Goal: Task Accomplishment & Management: Complete application form

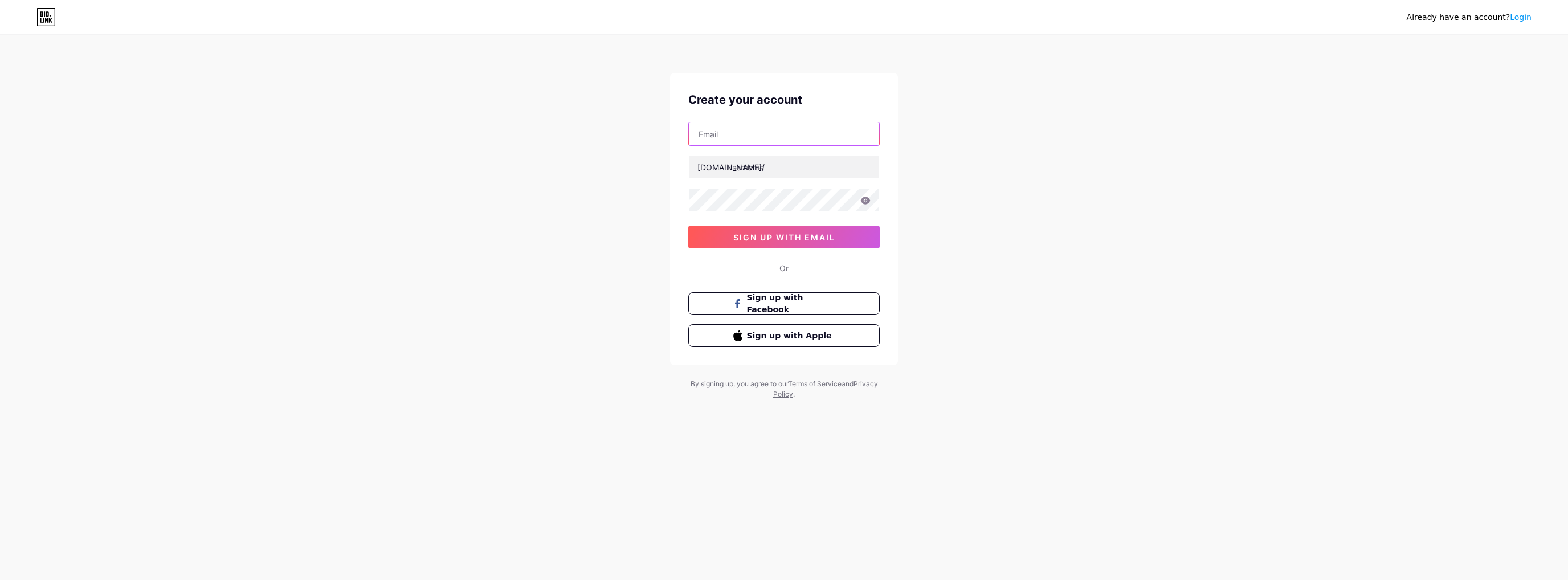
drag, startPoint x: 0, startPoint y: 0, endPoint x: 756, endPoint y: 127, distance: 766.6
click at [756, 127] on input "text" at bounding box center [784, 134] width 190 height 23
paste input "[EMAIL_ADDRESS][DOMAIN_NAME]"
type input "[EMAIL_ADDRESS][DOMAIN_NAME]"
paste input "b8apro"
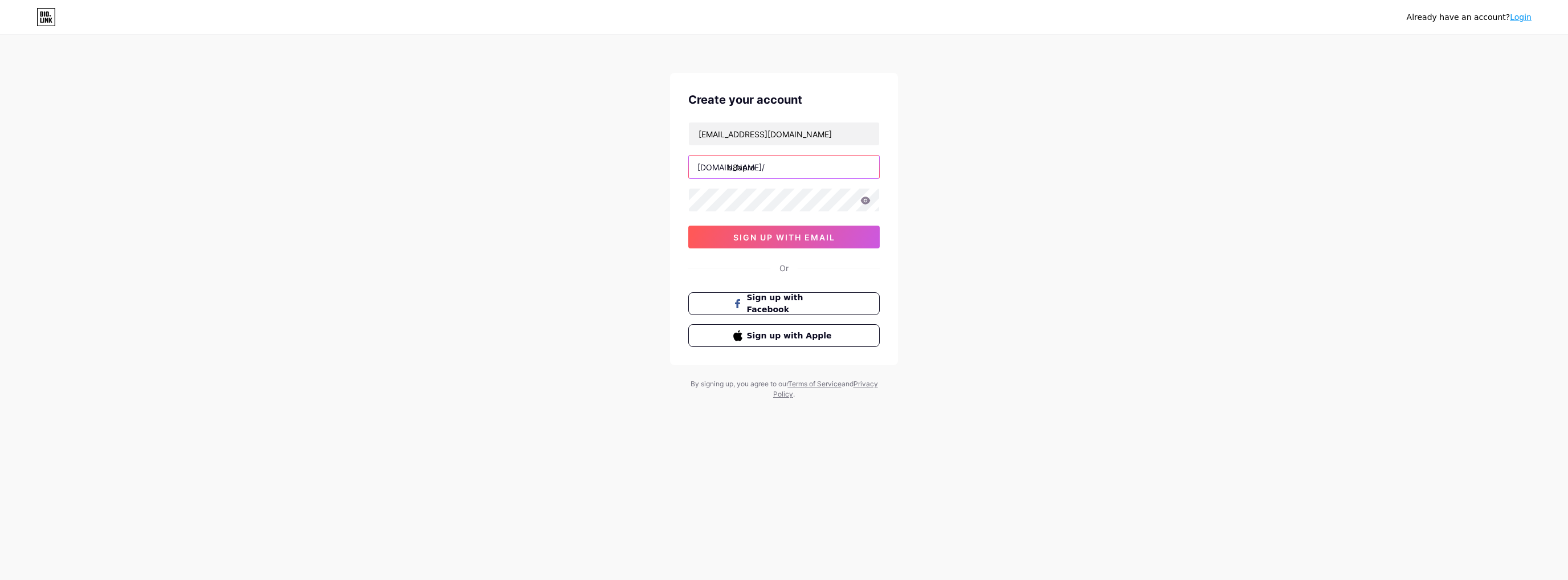
type input "b8apro"
click at [795, 238] on span "sign up with email" at bounding box center [784, 236] width 102 height 10
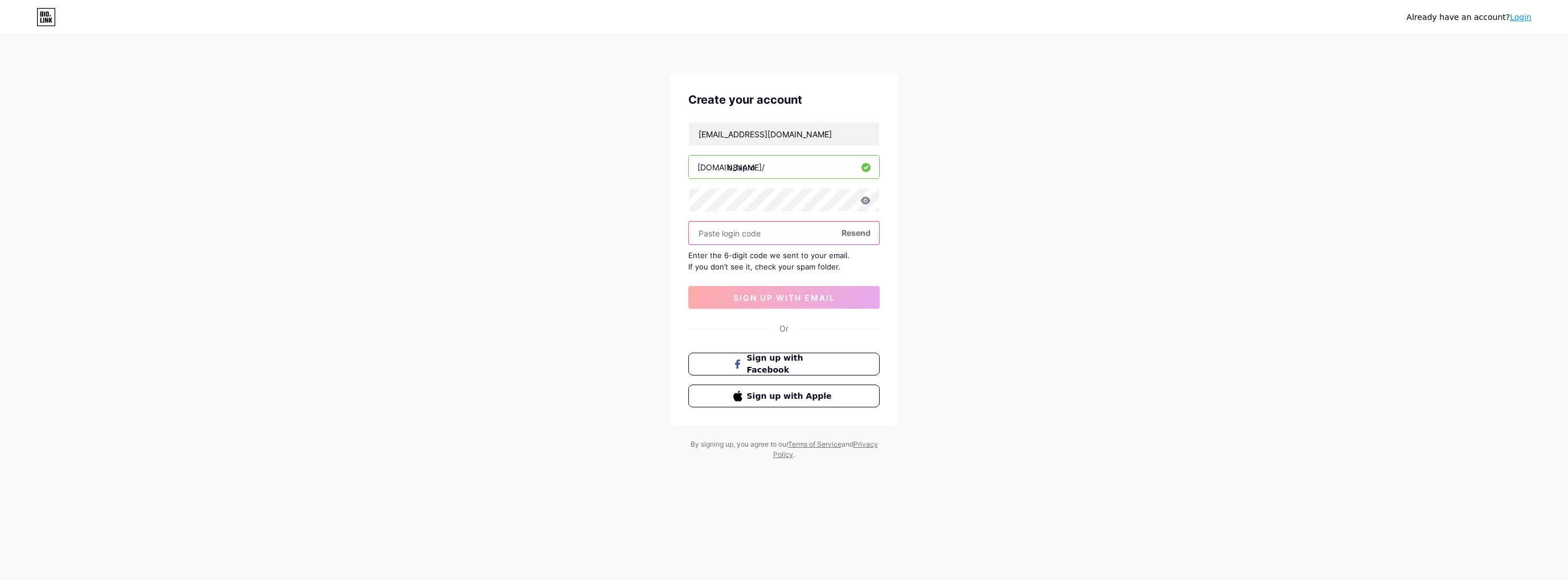
click at [753, 236] on input "text" at bounding box center [784, 233] width 190 height 23
paste input "937961"
type input "937961"
click at [754, 294] on span "sign up with email" at bounding box center [784, 297] width 102 height 10
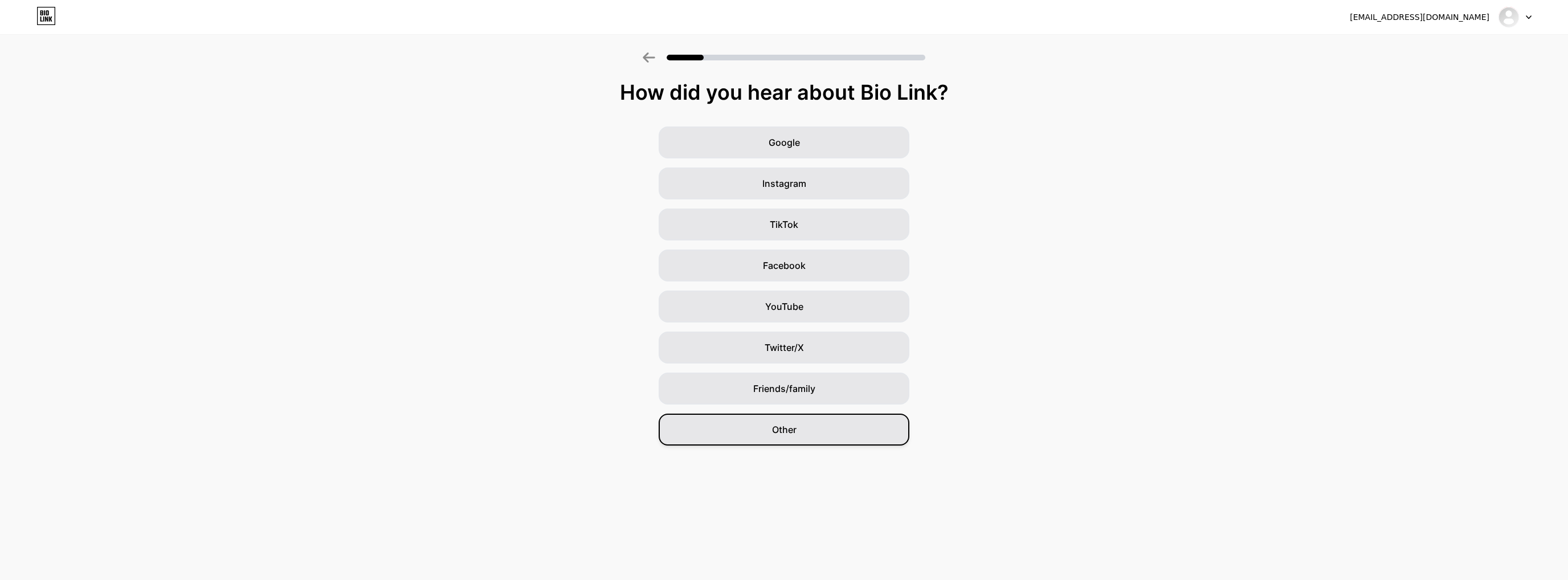
click at [791, 432] on span "Other" at bounding box center [784, 429] width 25 height 13
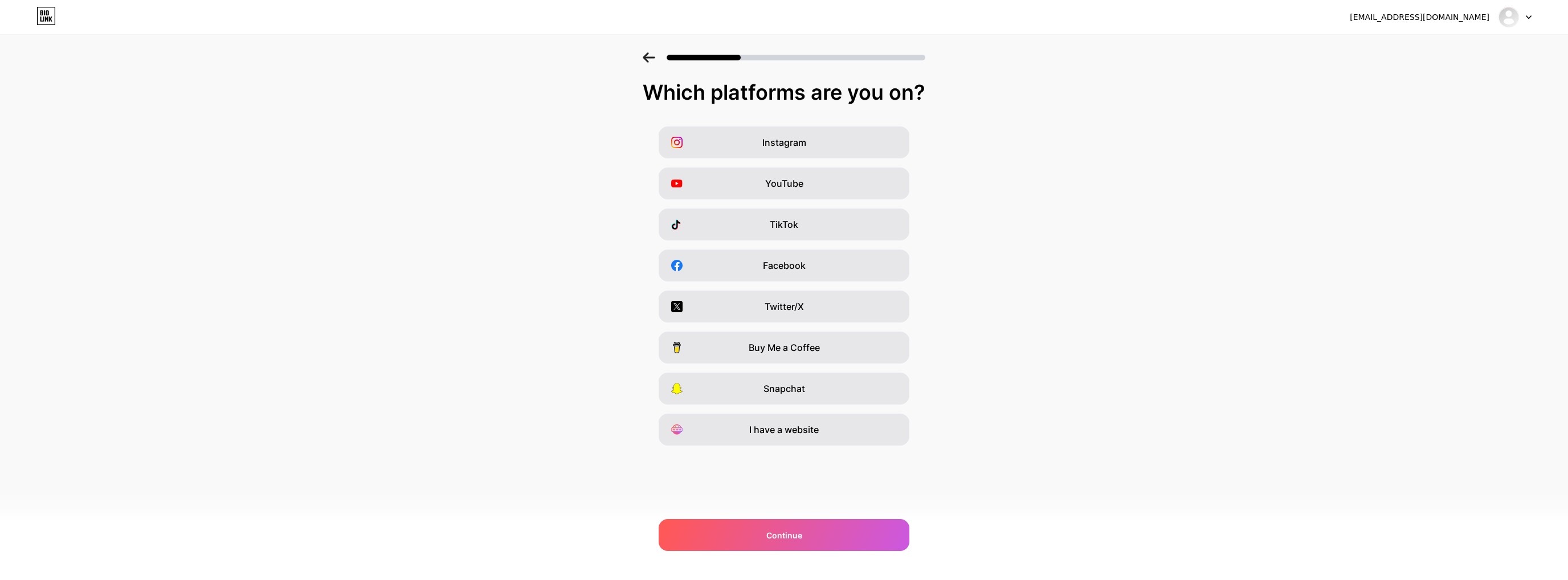
click at [780, 563] on div "[EMAIL_ADDRESS][DOMAIN_NAME] Logout Link Copied Which platforms are you on? Ins…" at bounding box center [784, 290] width 1568 height 580
click at [778, 544] on div "Continue" at bounding box center [783, 535] width 251 height 32
click at [780, 534] on span "Continue" at bounding box center [784, 535] width 36 height 12
click at [798, 440] on div "I have a website" at bounding box center [783, 429] width 251 height 32
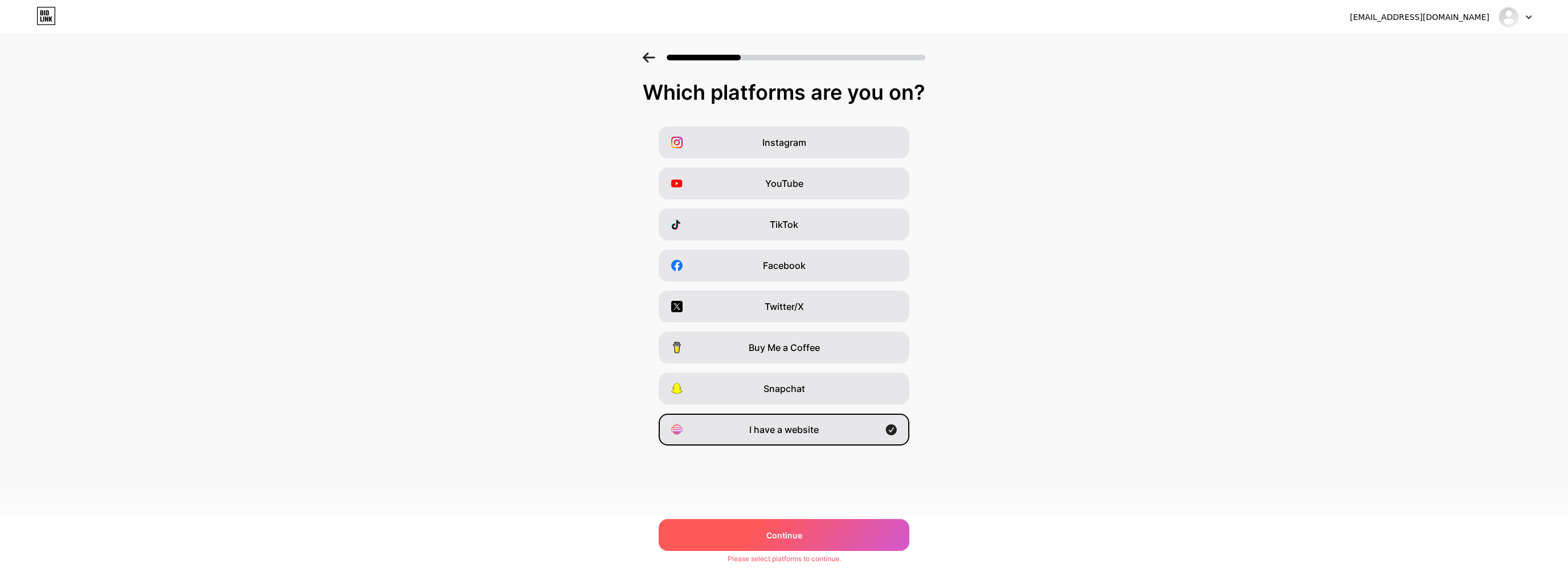
click at [786, 532] on span "Continue" at bounding box center [784, 535] width 36 height 12
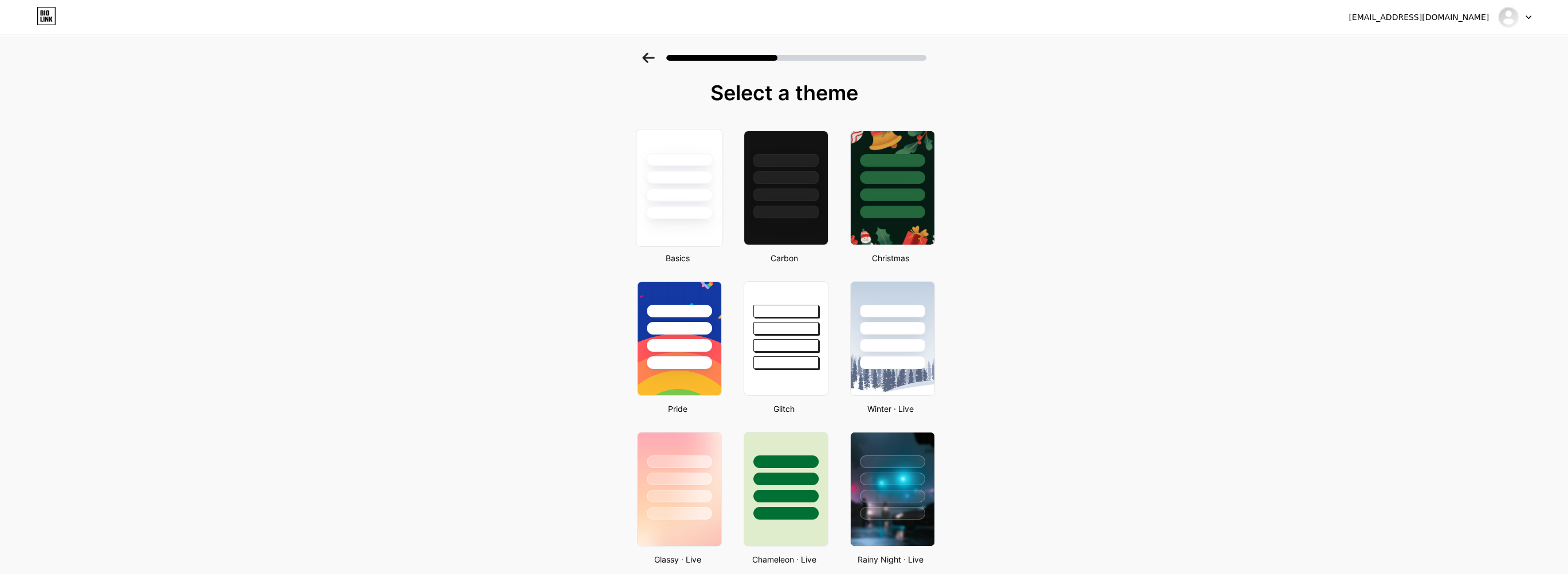
click at [702, 214] on div at bounding box center [679, 213] width 67 height 13
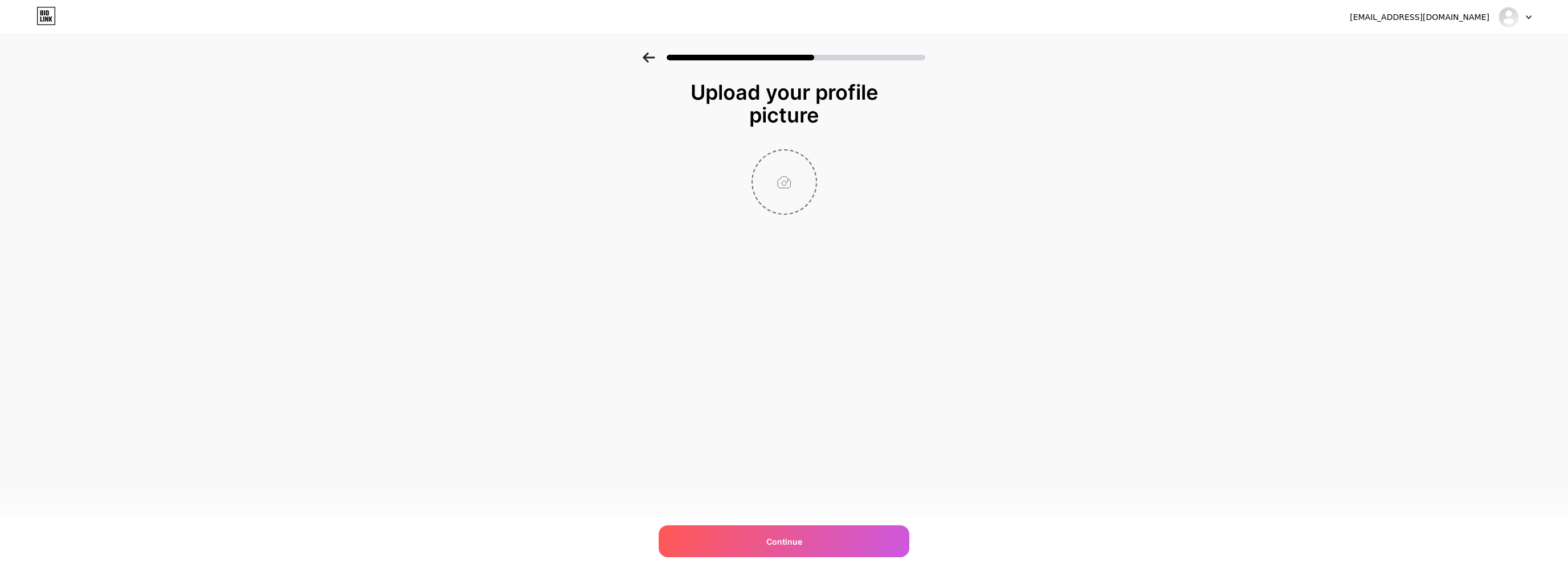
click at [780, 169] on input "file" at bounding box center [784, 181] width 63 height 63
type input "C:\fakepath\500.jpg"
click at [768, 543] on span "Continue" at bounding box center [784, 541] width 36 height 12
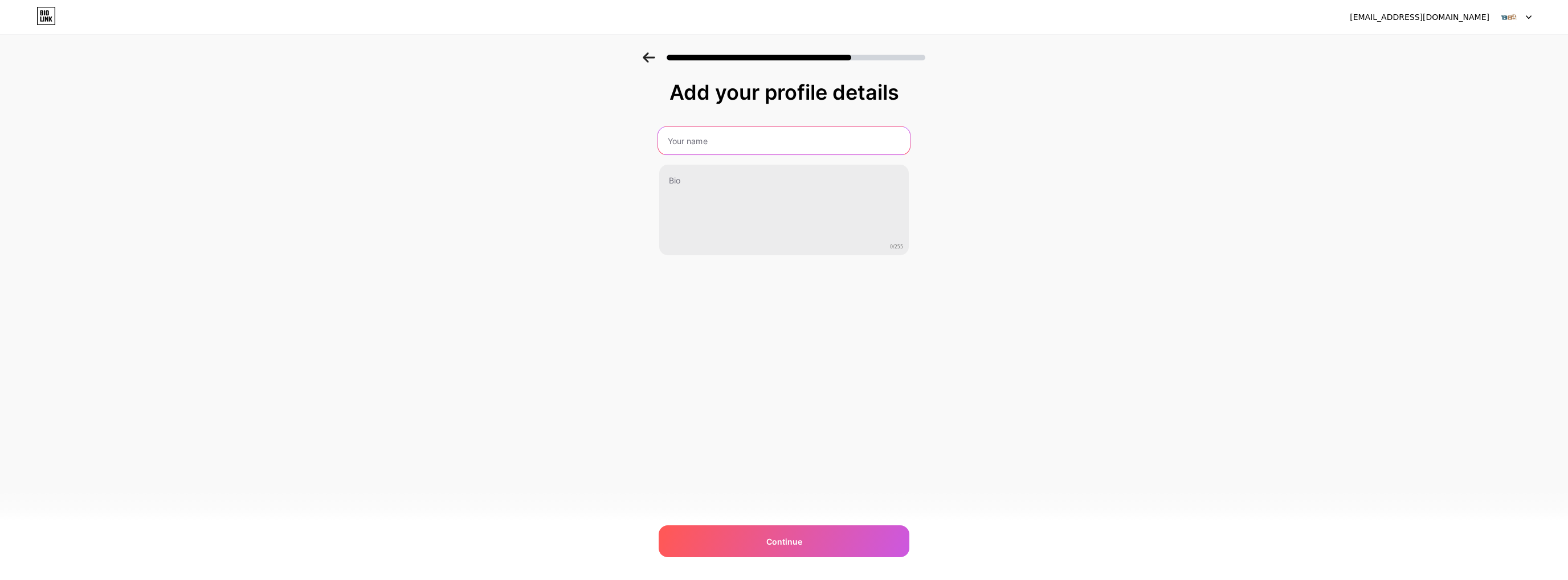
click at [762, 146] on input "text" at bounding box center [784, 141] width 252 height 28
paste input "B8"
type input "B8"
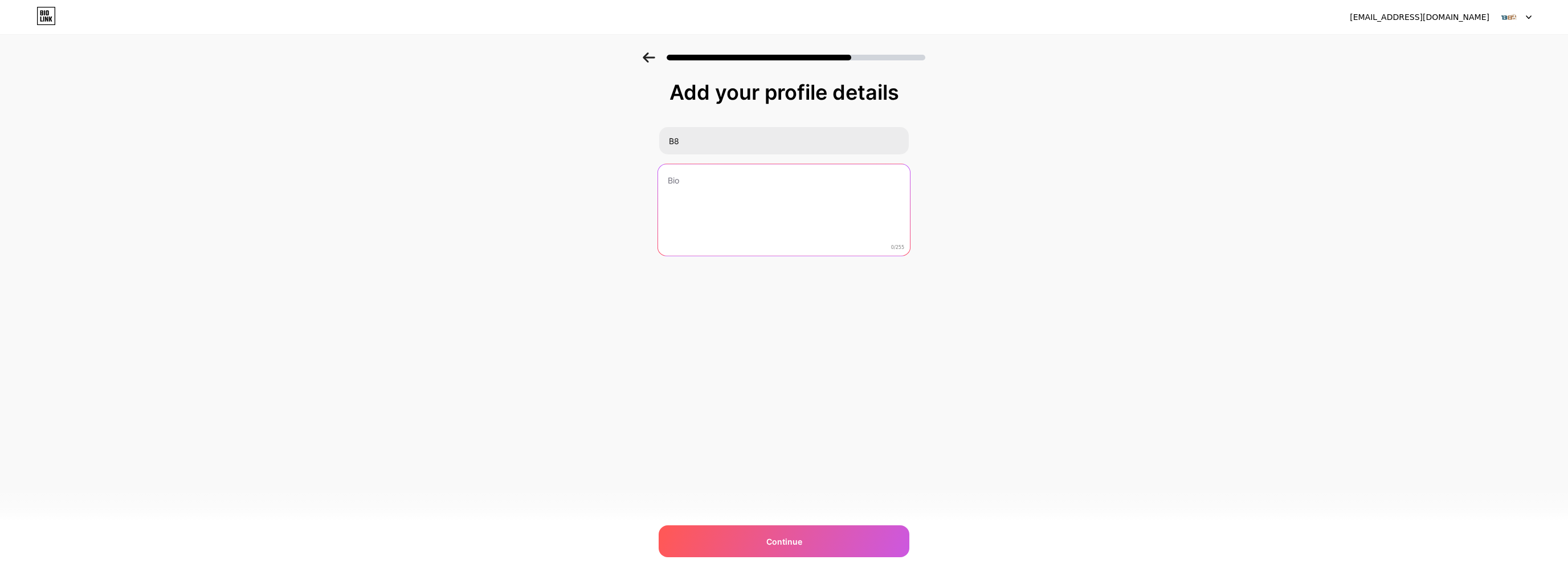
drag, startPoint x: 765, startPoint y: 206, endPoint x: 663, endPoint y: 246, distance: 109.6
click at [765, 206] on textarea at bounding box center [784, 210] width 252 height 93
paste textarea "Với sứ mệnh đem đến [PERSON_NAME] cá cược đỉnh cao, [PERSON_NAME] B8 [PERSON_NA…"
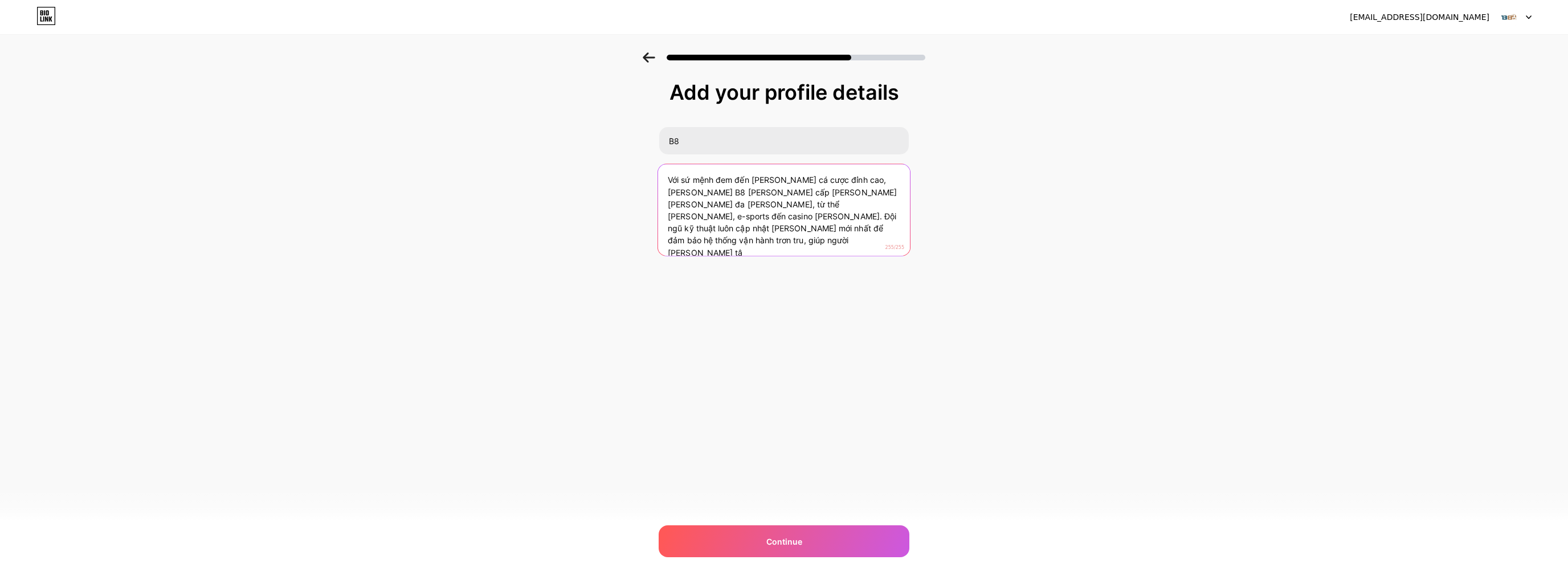
click at [707, 230] on textarea "Với sứ mệnh đem đến [PERSON_NAME] cá cược đỉnh cao, [PERSON_NAME] B8 [PERSON_NA…" at bounding box center [784, 210] width 252 height 93
click at [892, 218] on textarea "Với sứ mệnh đem đến [PERSON_NAME] cá cược đỉnh cao, [PERSON_NAME] B8 [PERSON_NA…" at bounding box center [784, 210] width 252 height 93
drag, startPoint x: 894, startPoint y: 216, endPoint x: 912, endPoint y: 247, distance: 35.8
click at [912, 247] on div "Add your profile details B8 Với sứ mệnh đem đến [PERSON_NAME] cá cược đỉnh cao,…" at bounding box center [784, 182] width 1568 height 260
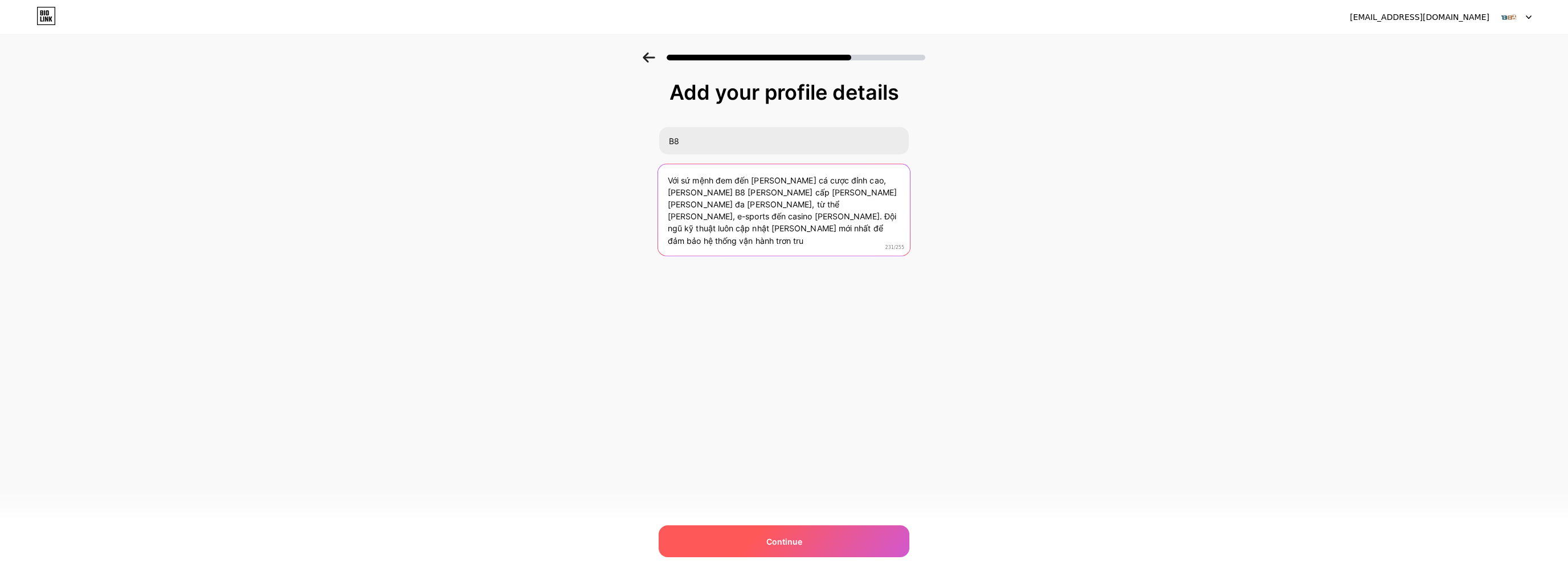
type textarea "Với sứ mệnh đem đến [PERSON_NAME] cá cược đỉnh cao, [PERSON_NAME] B8 [PERSON_NA…"
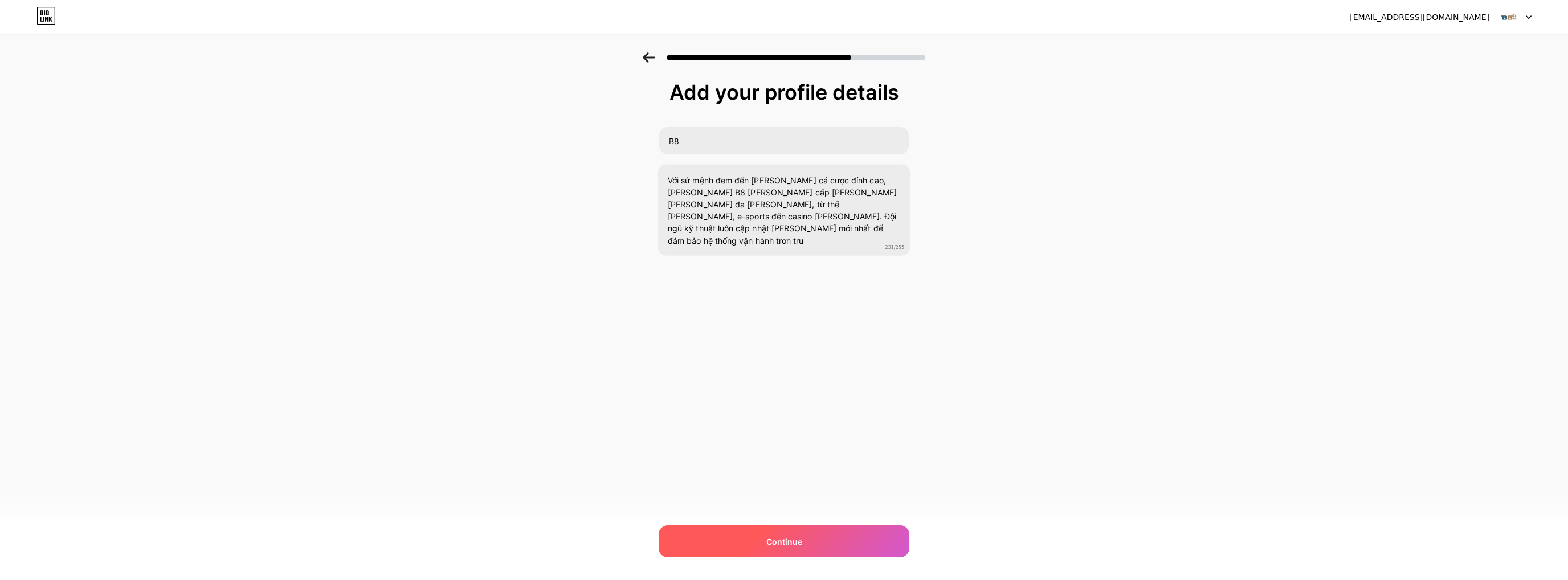
click at [783, 534] on div "Continue" at bounding box center [783, 541] width 251 height 32
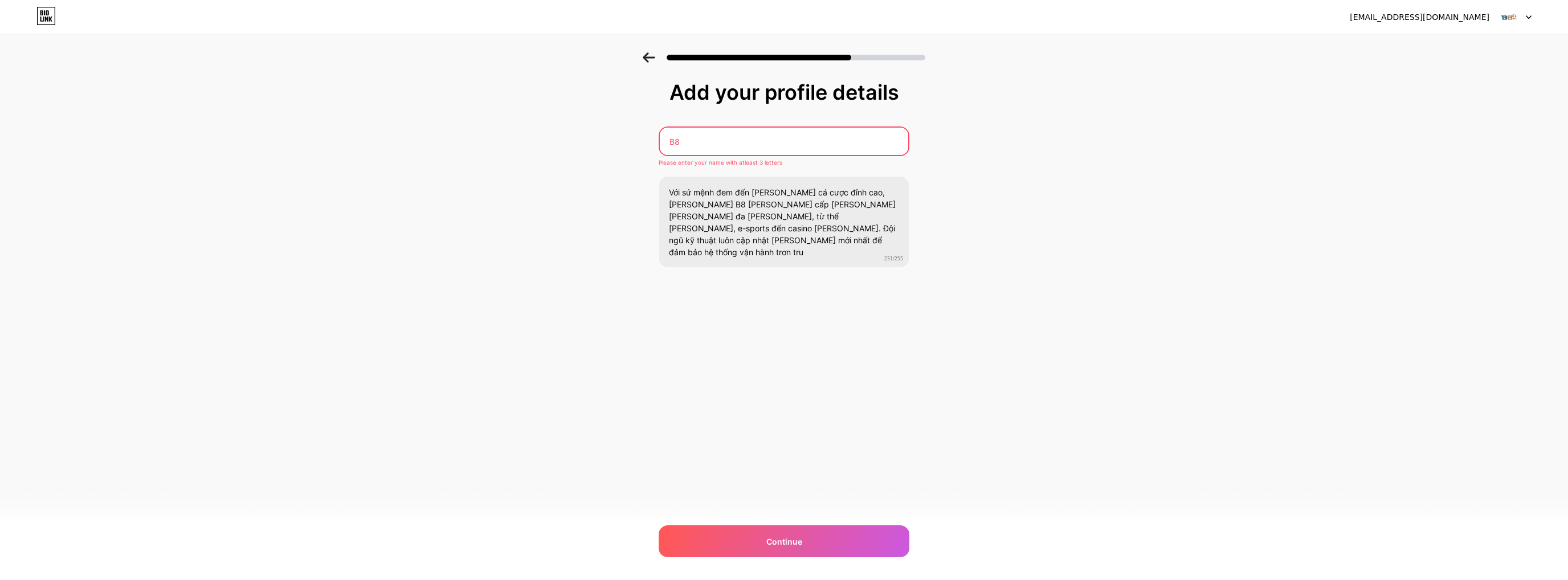
click at [723, 132] on input "B8" at bounding box center [784, 141] width 248 height 28
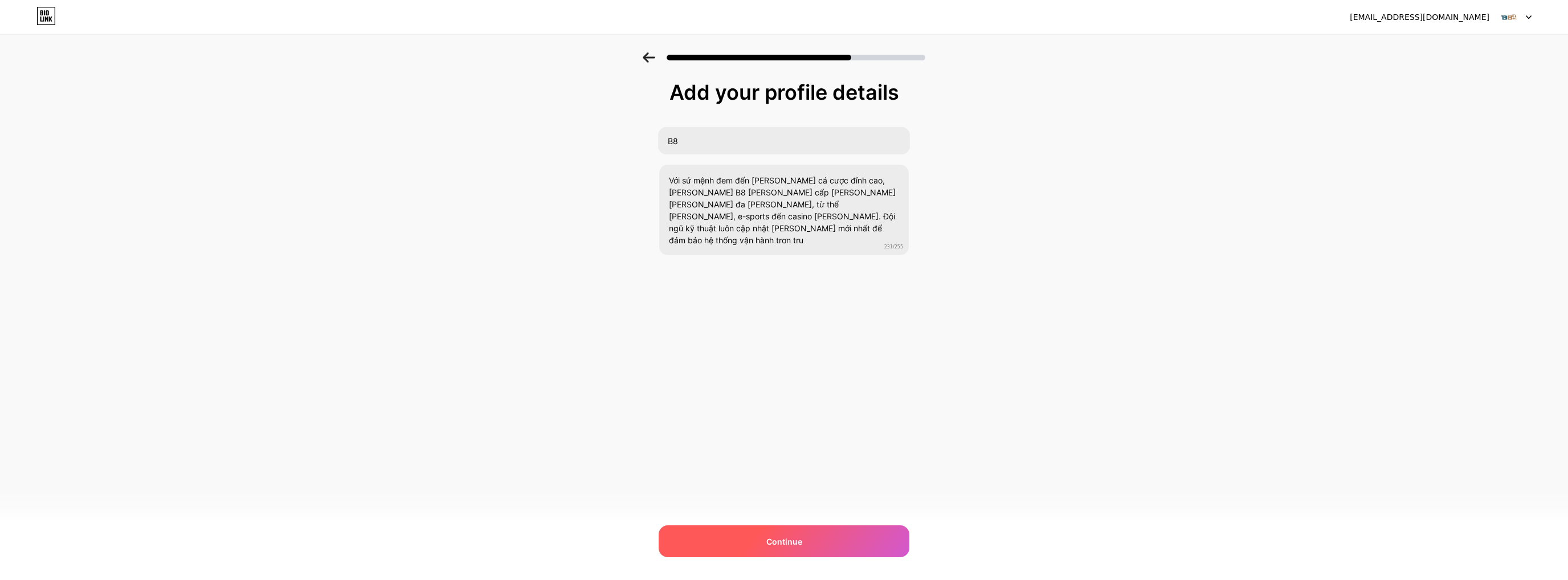
click at [791, 532] on div "Continue" at bounding box center [783, 541] width 251 height 32
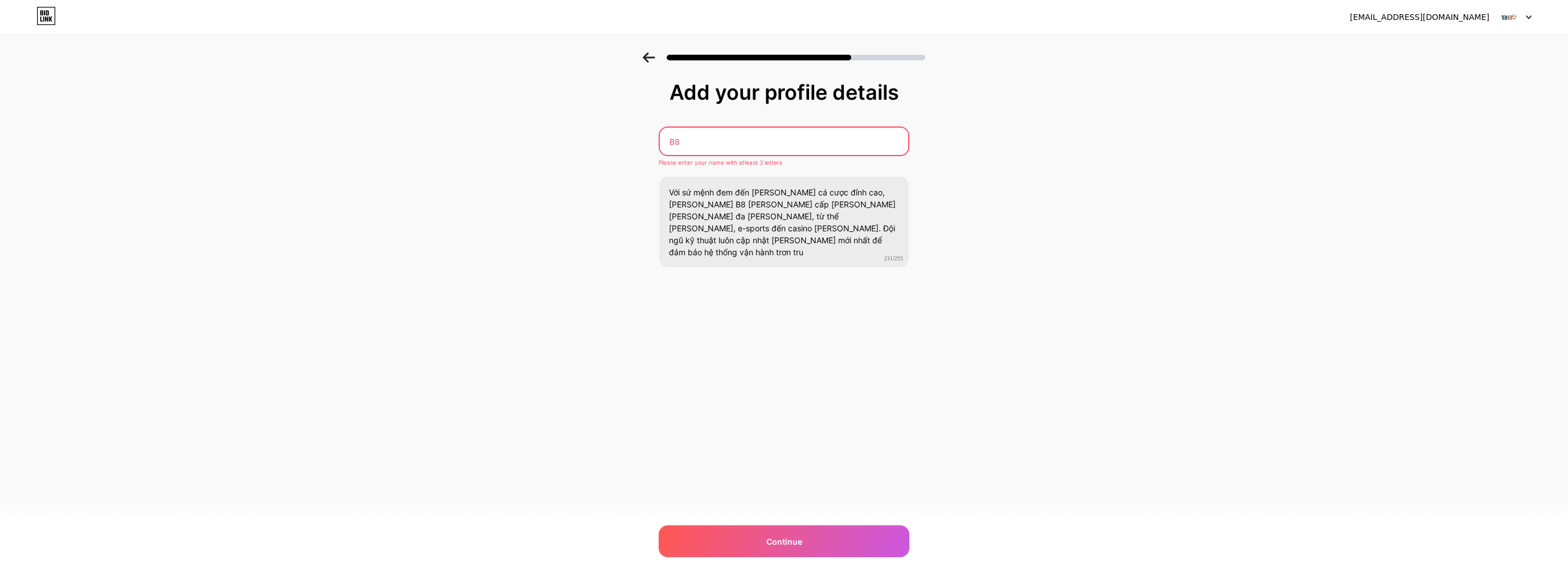
click at [732, 146] on input "B8" at bounding box center [784, 141] width 248 height 28
click at [732, 146] on input "B8" at bounding box center [783, 141] width 251 height 28
paste input "| [PERSON_NAME] B8 [PERSON_NAME] Cá [PERSON_NAME] Tín Top #1"
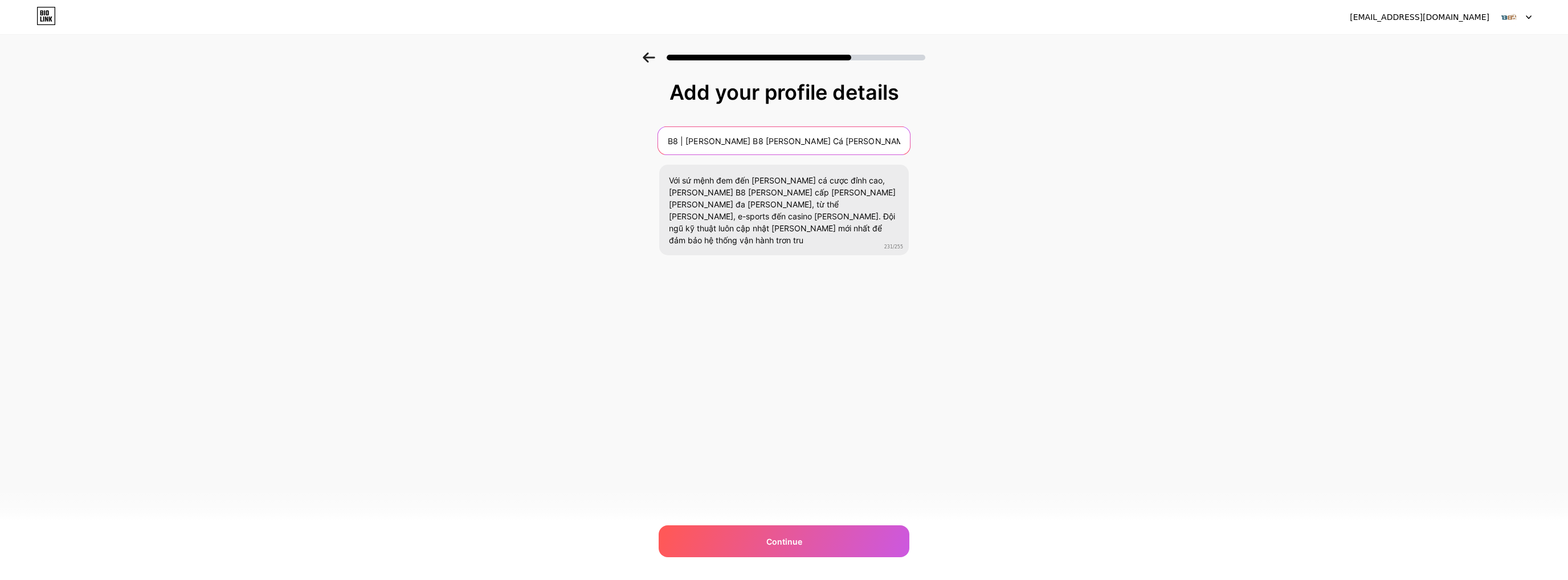
type input "B8 | [PERSON_NAME] B8 [PERSON_NAME] Cá [PERSON_NAME] Tín Top #1"
click at [581, 277] on div "Add your profile details B8 | [PERSON_NAME] B8 [PERSON_NAME] Cá [PERSON_NAME] T…" at bounding box center [784, 182] width 1568 height 260
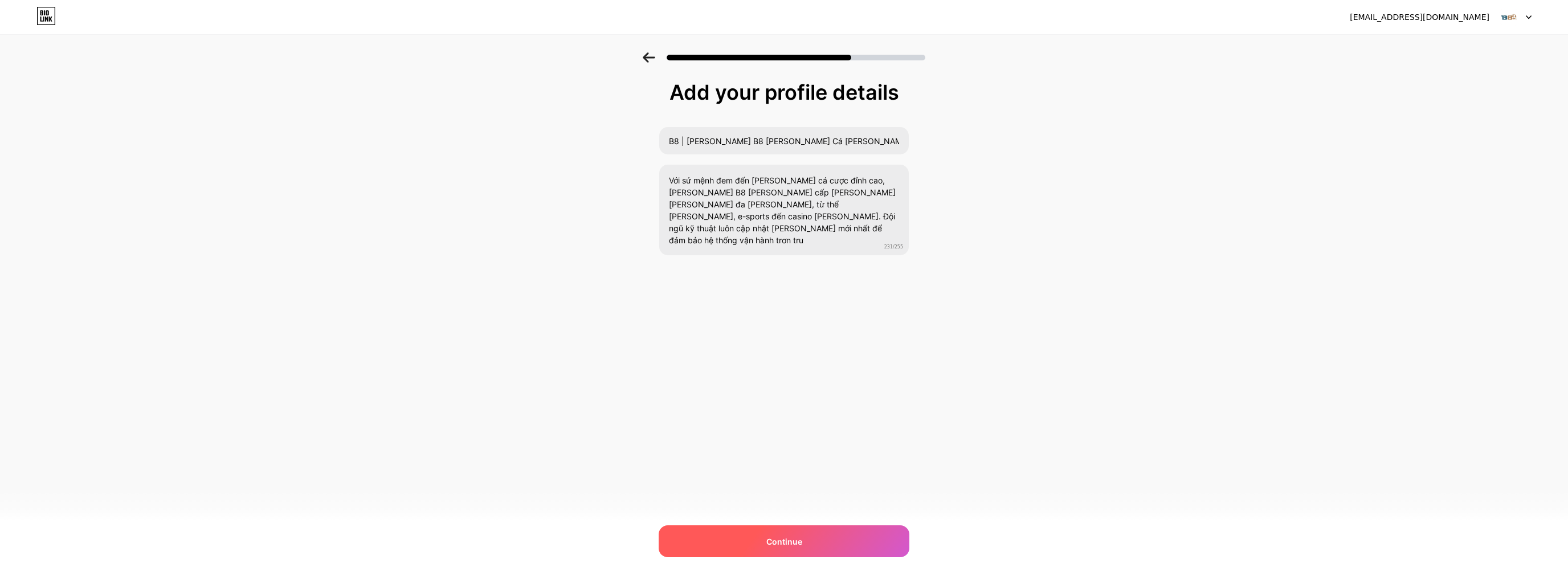
click at [794, 539] on span "Continue" at bounding box center [784, 541] width 36 height 12
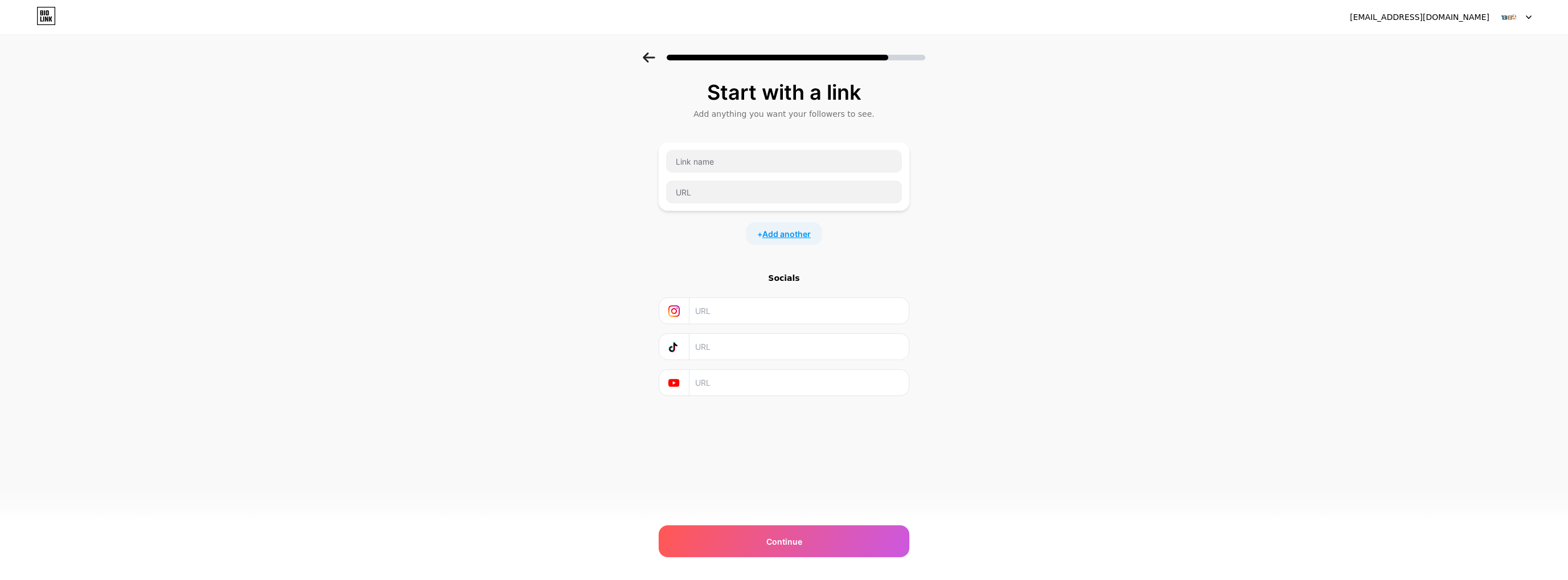
click at [800, 235] on span "Add another" at bounding box center [786, 233] width 48 height 12
click at [784, 316] on span "Add another" at bounding box center [786, 314] width 48 height 12
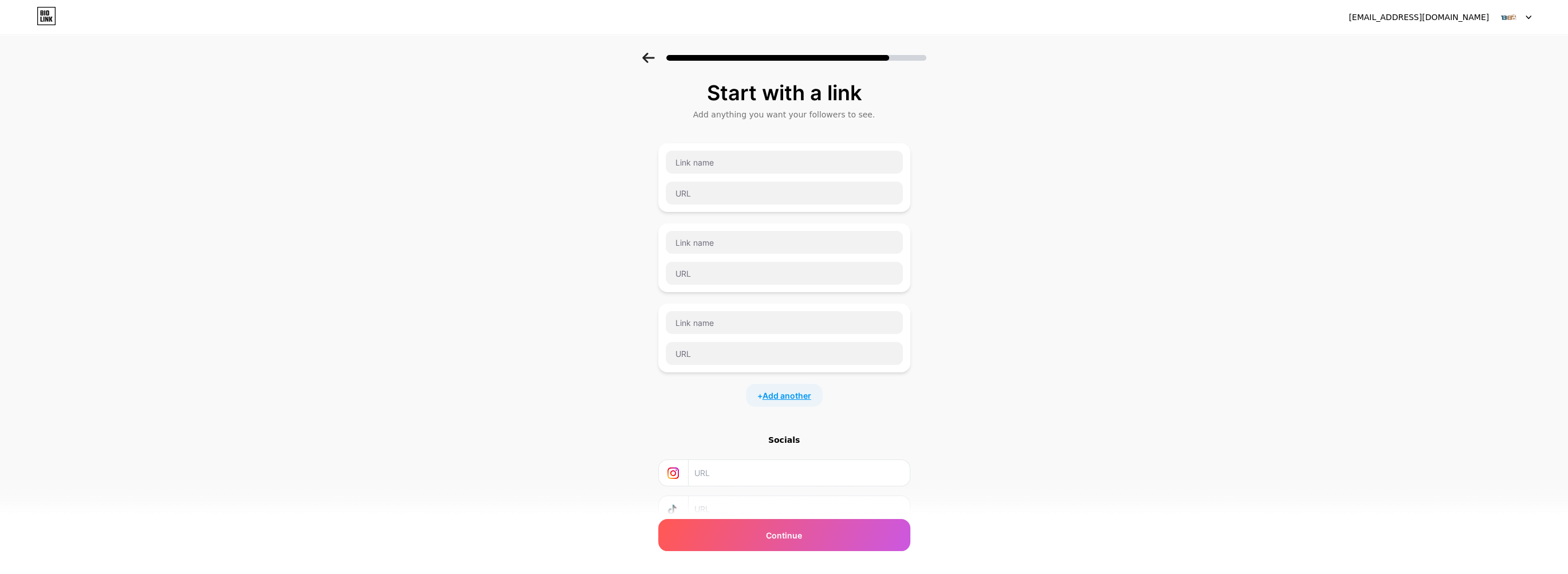
click at [777, 391] on span "Add another" at bounding box center [786, 396] width 49 height 12
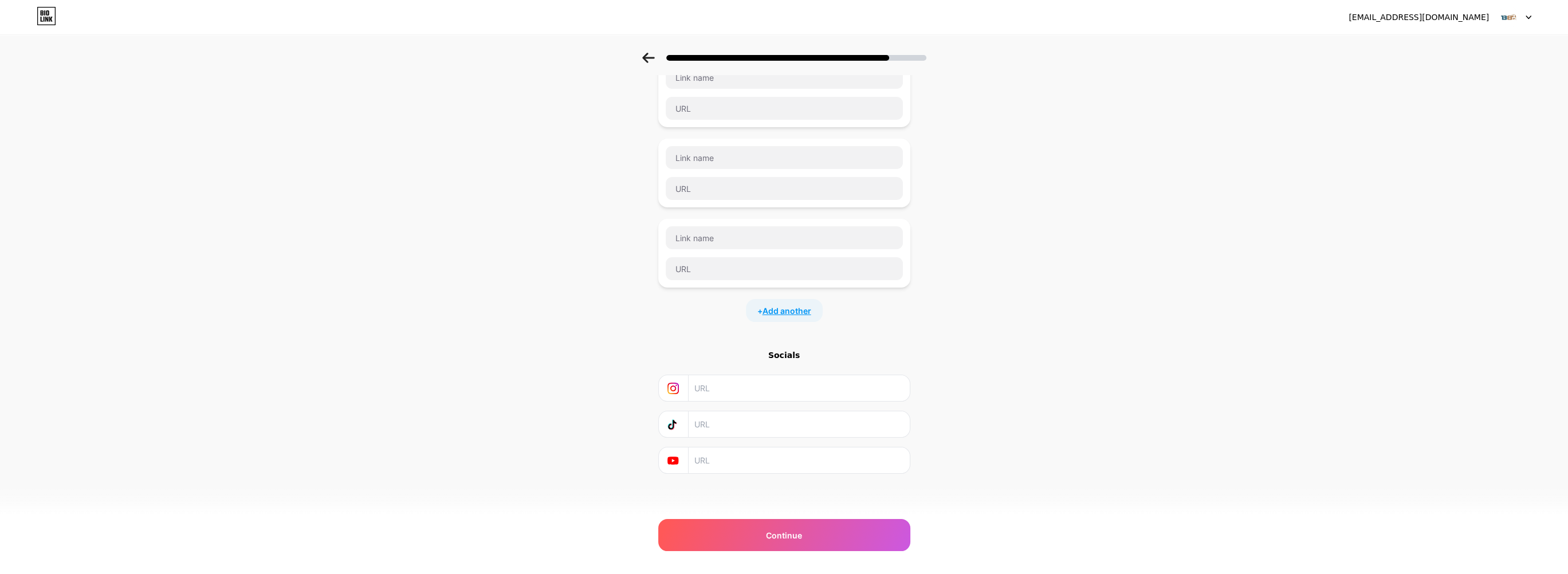
click at [785, 312] on span "Add another" at bounding box center [786, 311] width 49 height 12
click at [792, 379] on div "+ Add another" at bounding box center [784, 391] width 77 height 23
click at [789, 465] on span "Add another" at bounding box center [786, 471] width 49 height 12
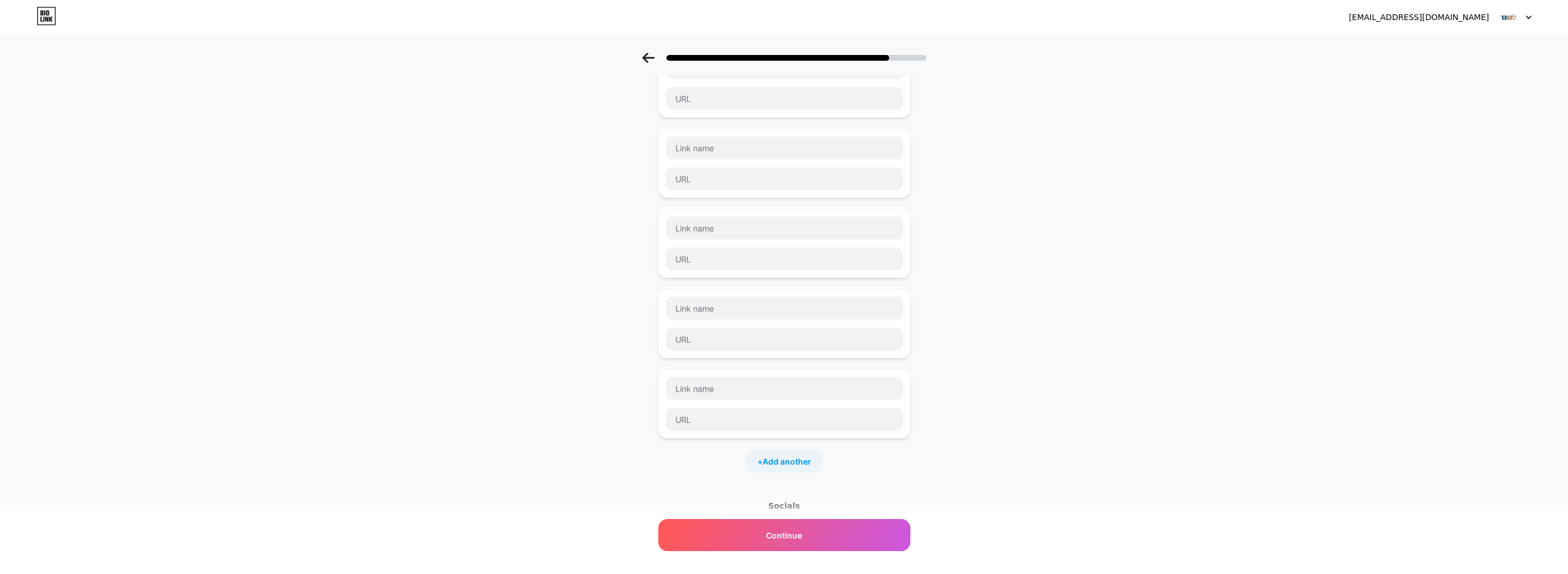
scroll to position [394, 0]
click at [787, 317] on span "Add another" at bounding box center [786, 323] width 49 height 12
click at [774, 397] on span "Add another" at bounding box center [786, 403] width 49 height 12
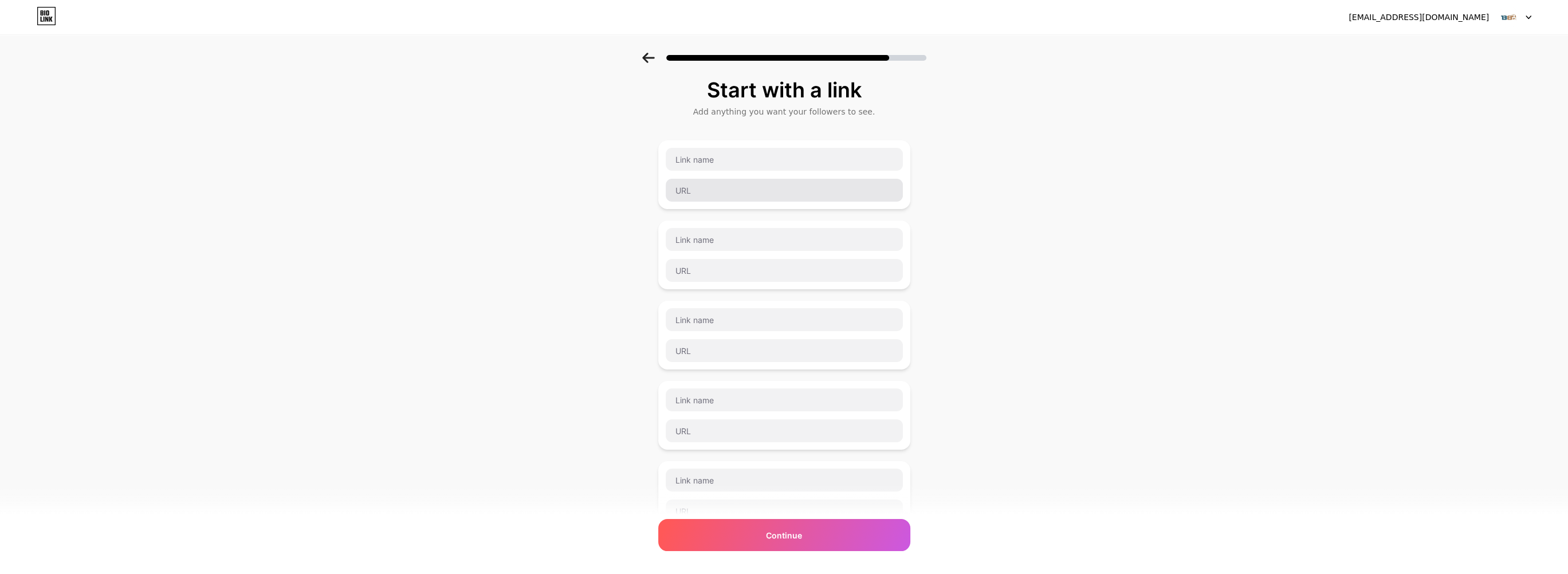
scroll to position [0, 0]
click at [731, 158] on input "text" at bounding box center [784, 162] width 237 height 23
paste input "[URL][DOMAIN_NAME]"
type input "[URL][DOMAIN_NAME]"
paste input "[URL][DOMAIN_NAME]"
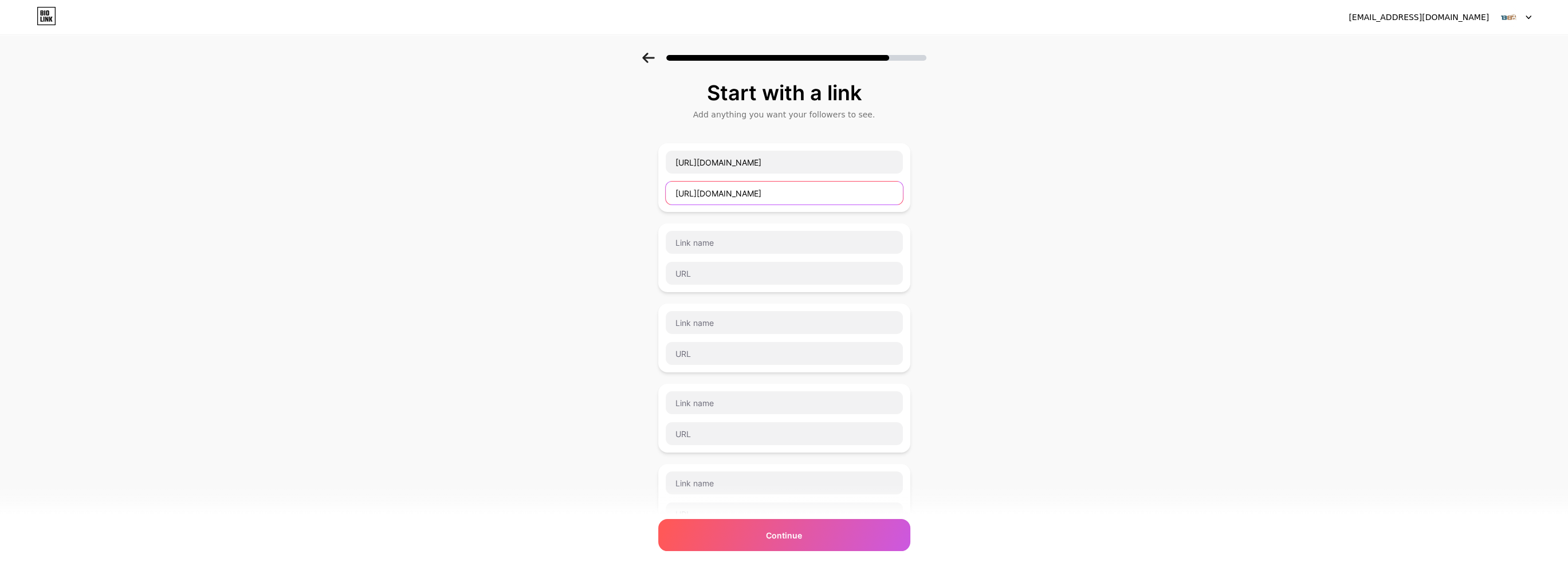
type input "[URL][DOMAIN_NAME]"
paste input "[URL][DOMAIN_NAME]"
type input "[URL][DOMAIN_NAME]"
paste input "[URL][DOMAIN_NAME]"
type input "[URL][DOMAIN_NAME]"
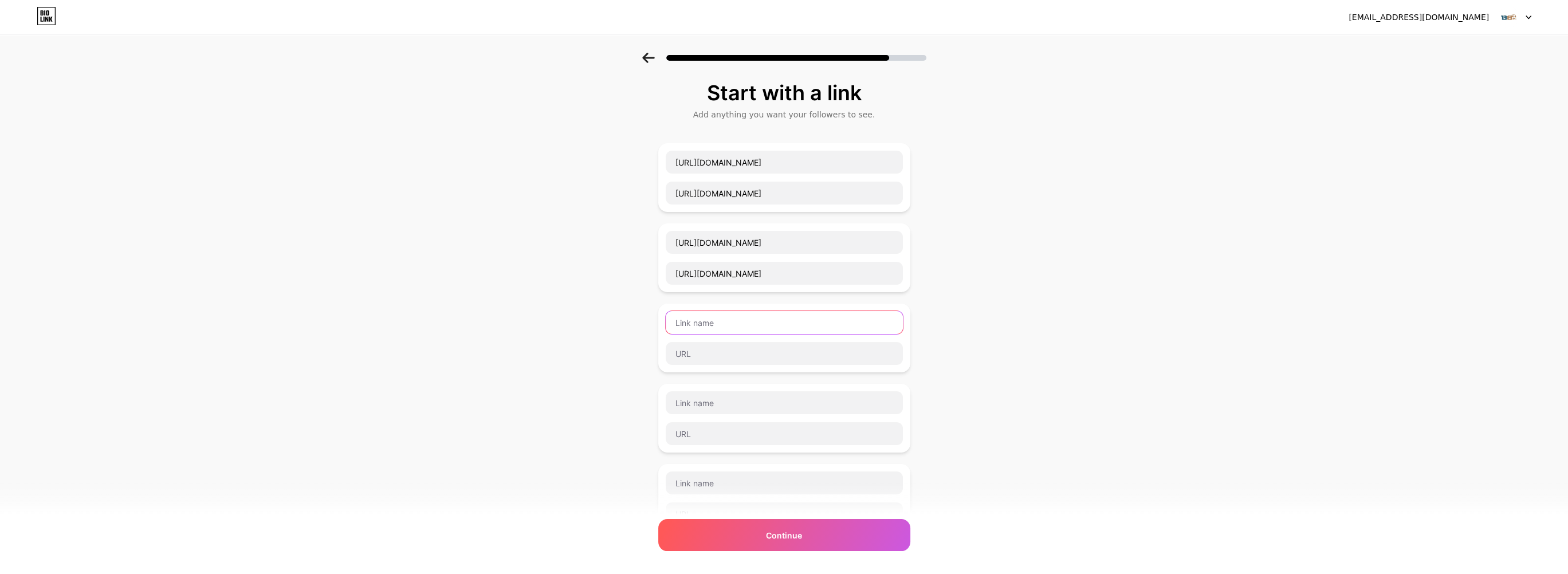
paste input "[URL][DOMAIN_NAME]"
type input "[URL][DOMAIN_NAME]"
paste input "[URL][DOMAIN_NAME]"
type input "[URL][DOMAIN_NAME]"
paste input "[URL][DOMAIN_NAME]"
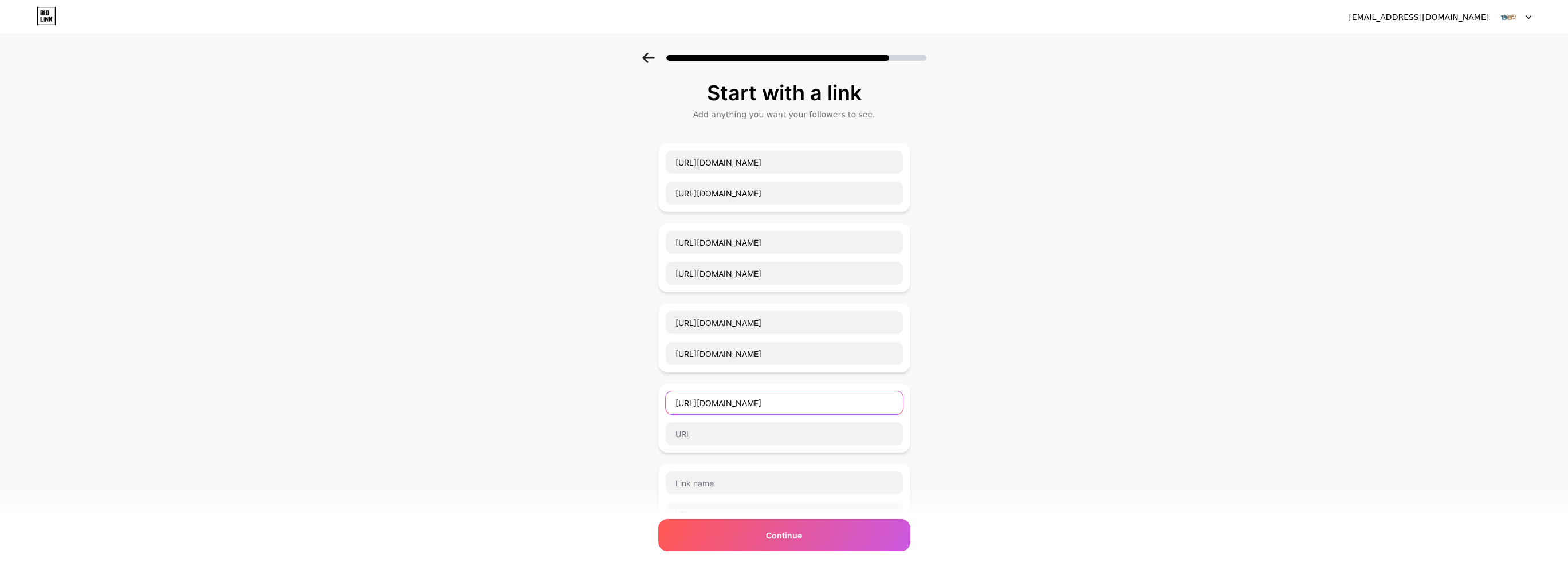
type input "[URL][DOMAIN_NAME]"
paste input "[URL][DOMAIN_NAME]"
type input "[URL][DOMAIN_NAME]"
paste input "[URL][DOMAIN_NAME]"
type input "[URL][DOMAIN_NAME]"
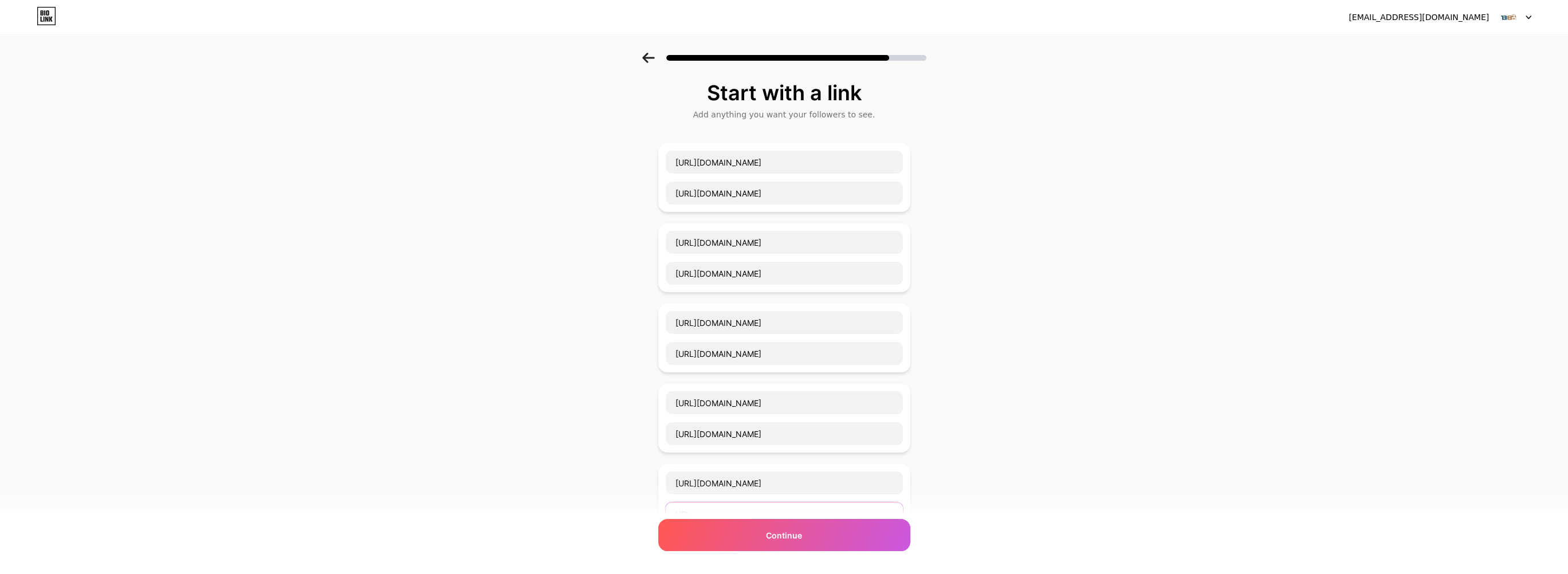
paste input "[URL][DOMAIN_NAME]"
type input "[URL][DOMAIN_NAME]"
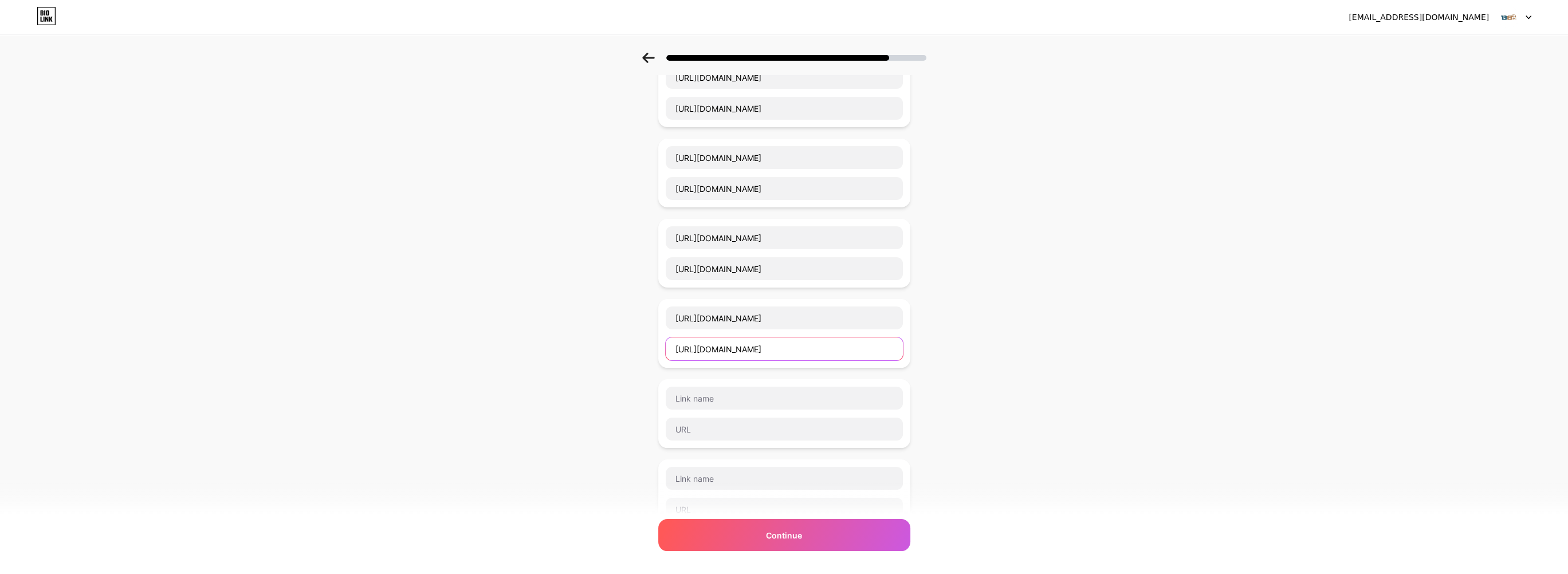
scroll to position [305, 0]
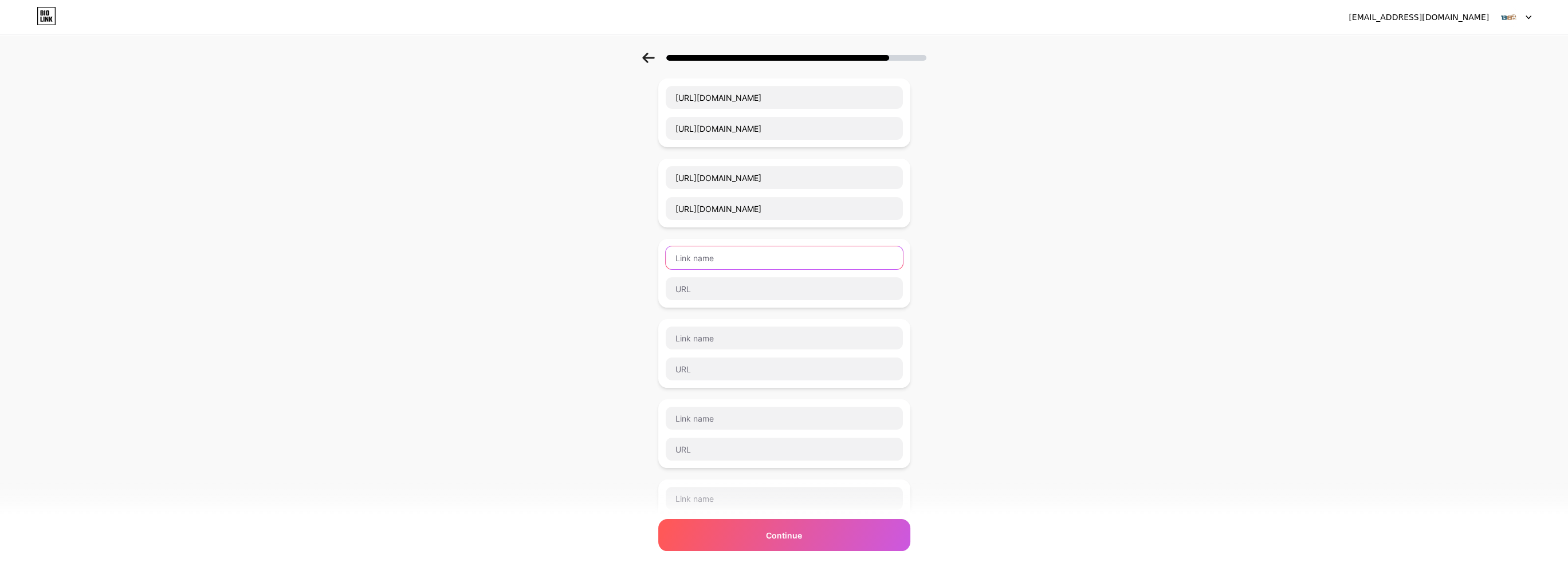
paste input "[URL][DOMAIN_NAME]"
type input "[URL][DOMAIN_NAME]"
paste input "[URL][DOMAIN_NAME]"
type input "[URL][DOMAIN_NAME]"
paste input "[URL][DOMAIN_NAME]"
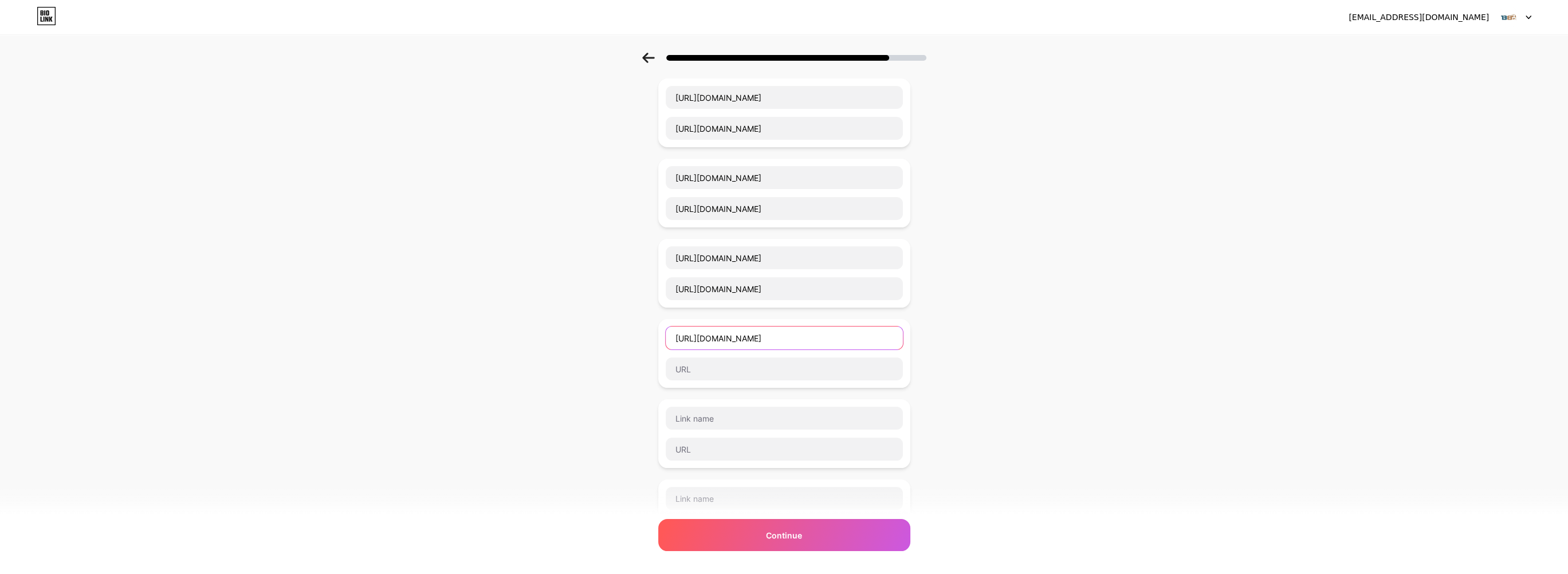
type input "[URL][DOMAIN_NAME]"
paste input "[URL][DOMAIN_NAME]"
type input "[URL][DOMAIN_NAME]"
paste input "[URL][DOMAIN_NAME]"
type input "[URL][DOMAIN_NAME]"
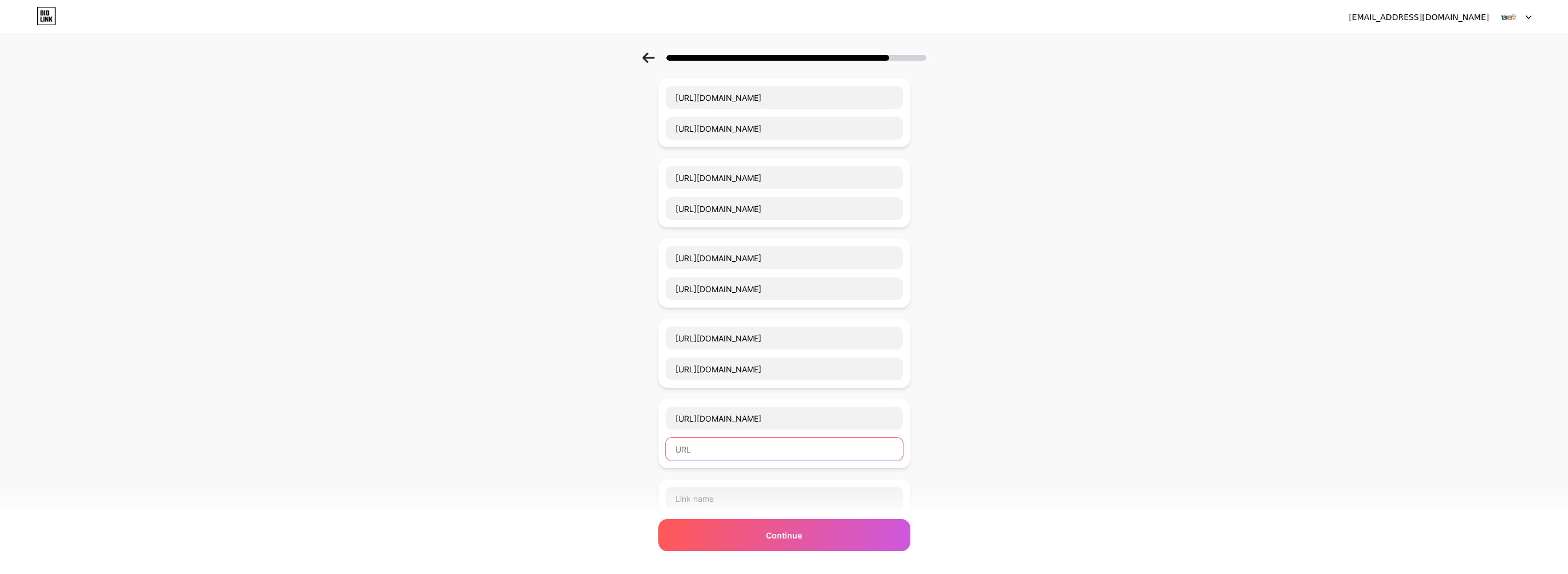
paste input "[URL][DOMAIN_NAME]"
type input "[URL][DOMAIN_NAME]"
paste input "[URL][DOMAIN_NAME]"
type input "[URL][DOMAIN_NAME]"
paste input "[URL][DOMAIN_NAME]"
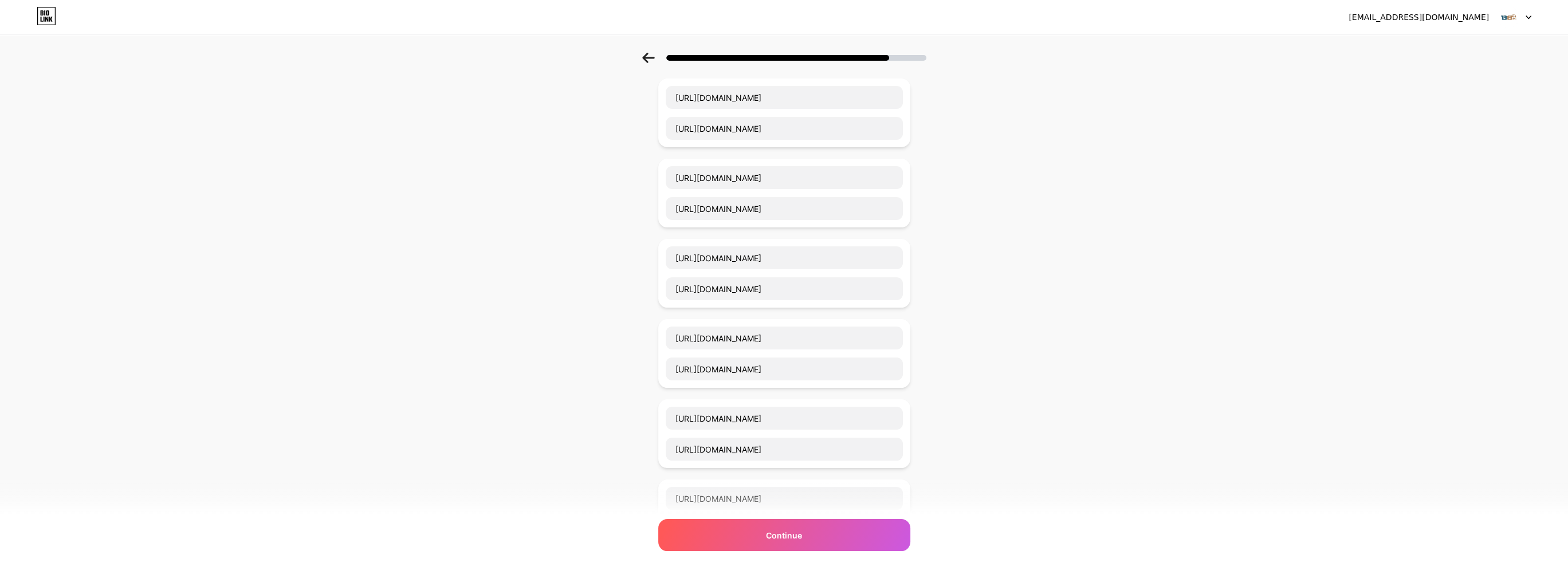
type input "[URL][DOMAIN_NAME]"
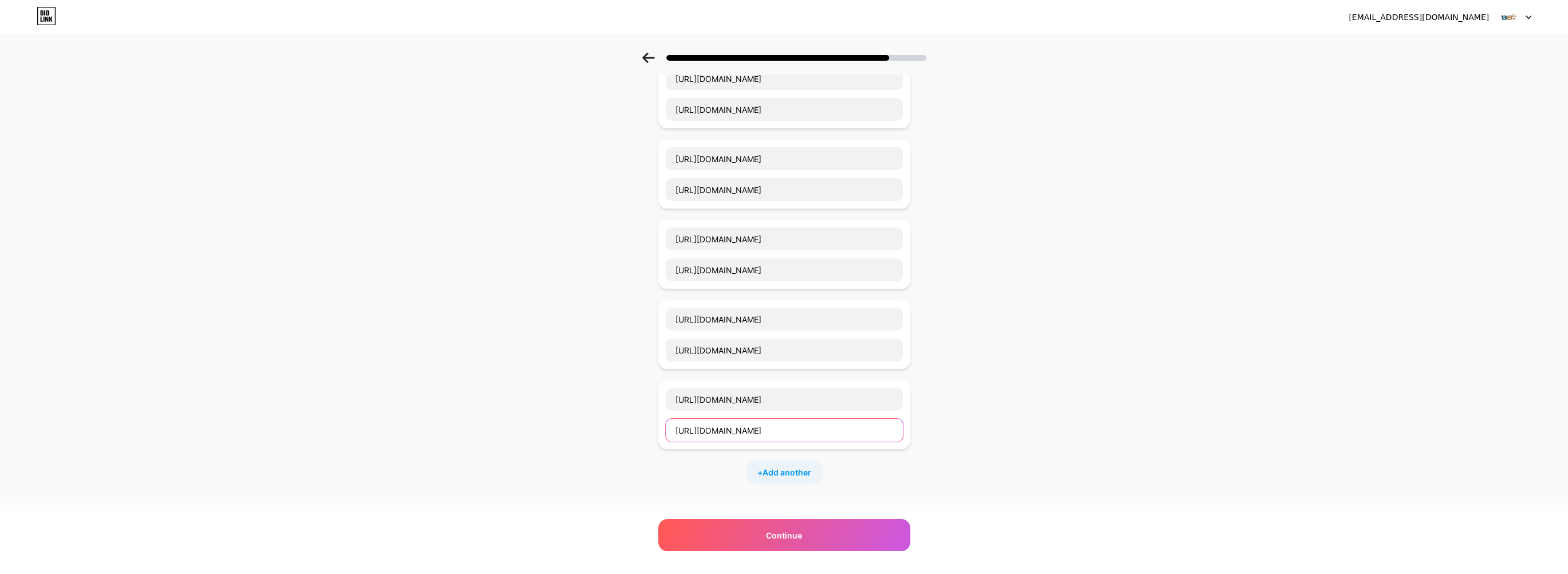
scroll to position [535, 0]
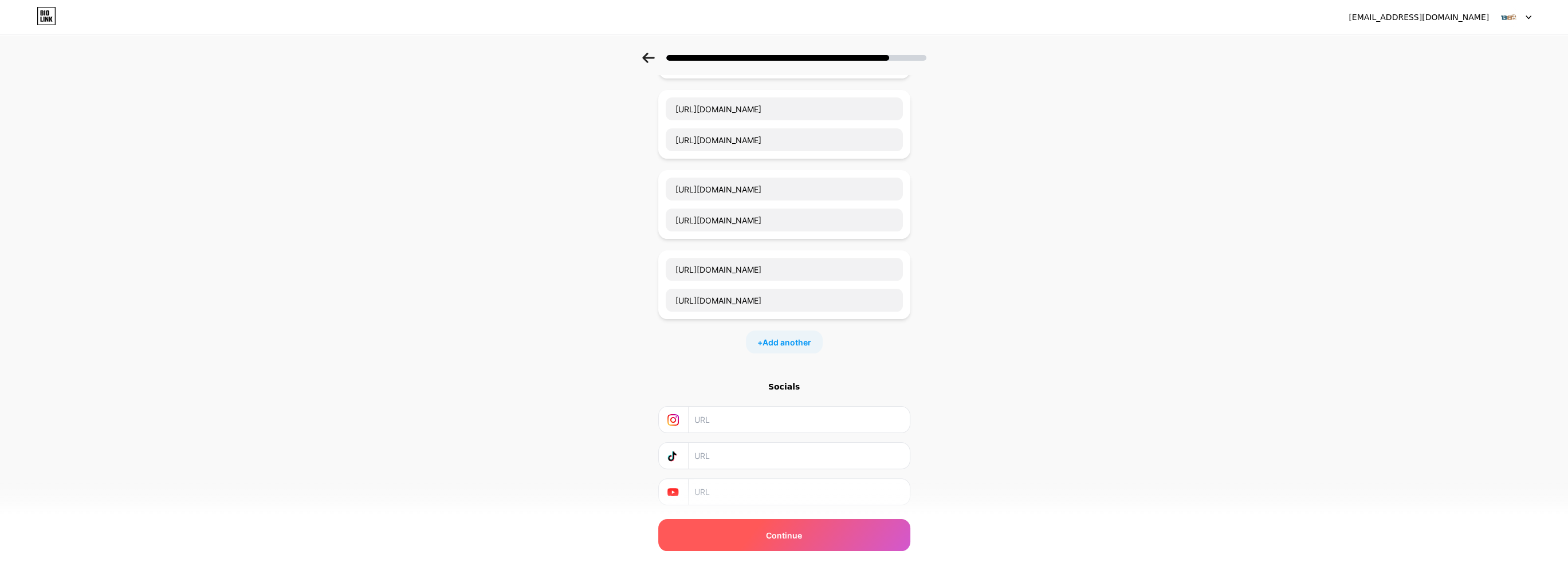
click at [791, 537] on span "Continue" at bounding box center [784, 536] width 36 height 12
click at [815, 531] on div "Continue" at bounding box center [784, 535] width 252 height 32
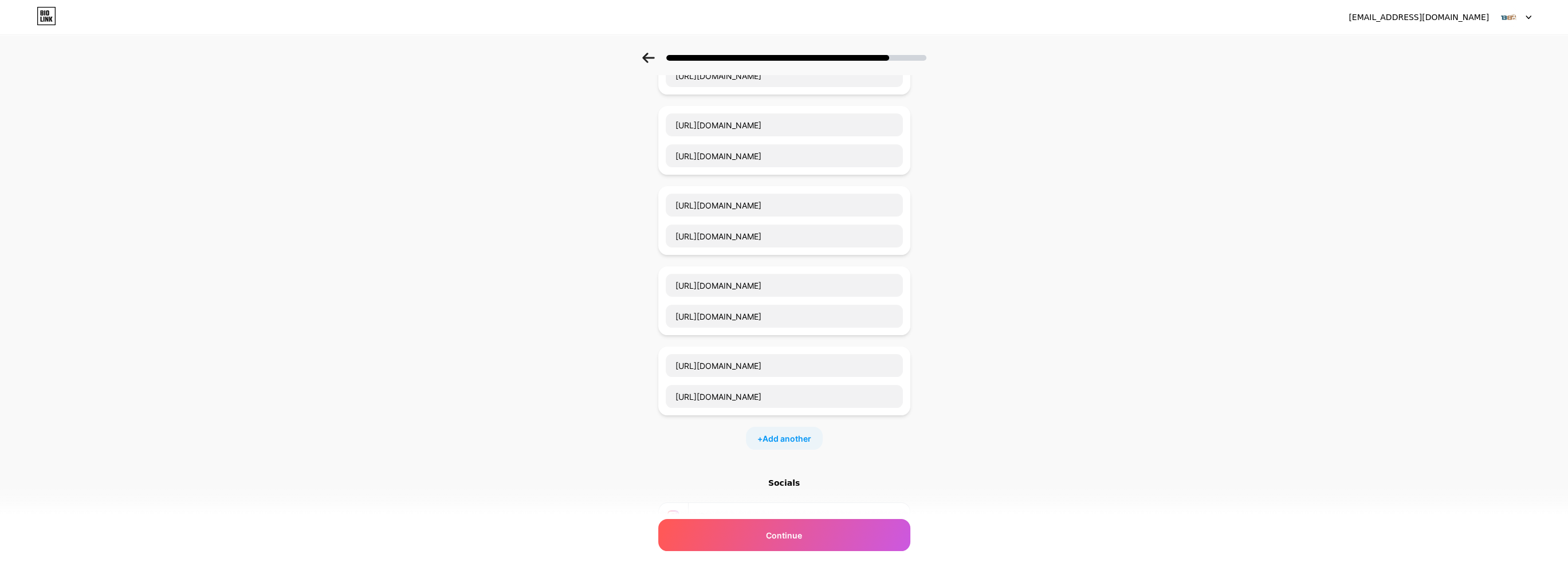
scroll to position [564, 0]
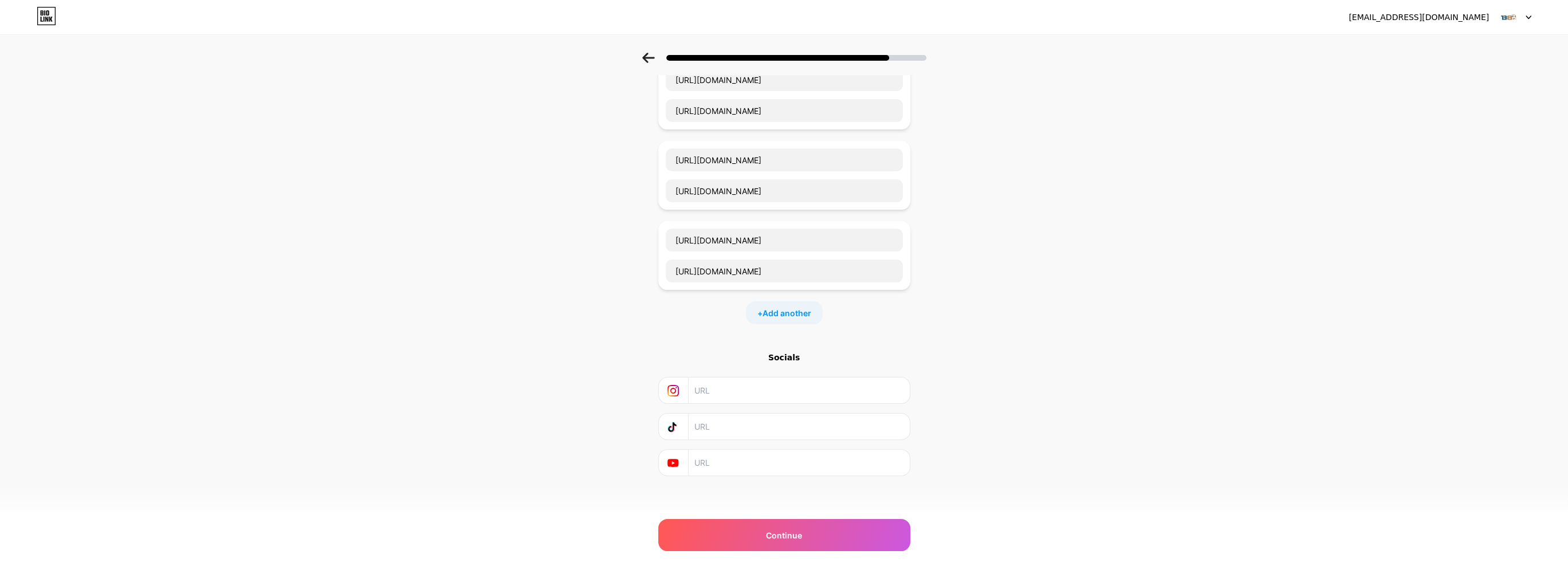
click at [733, 450] on input "text" at bounding box center [798, 462] width 208 height 25
click at [811, 535] on div "Continue" at bounding box center [784, 535] width 252 height 32
click at [812, 535] on div "Continue" at bounding box center [784, 535] width 252 height 32
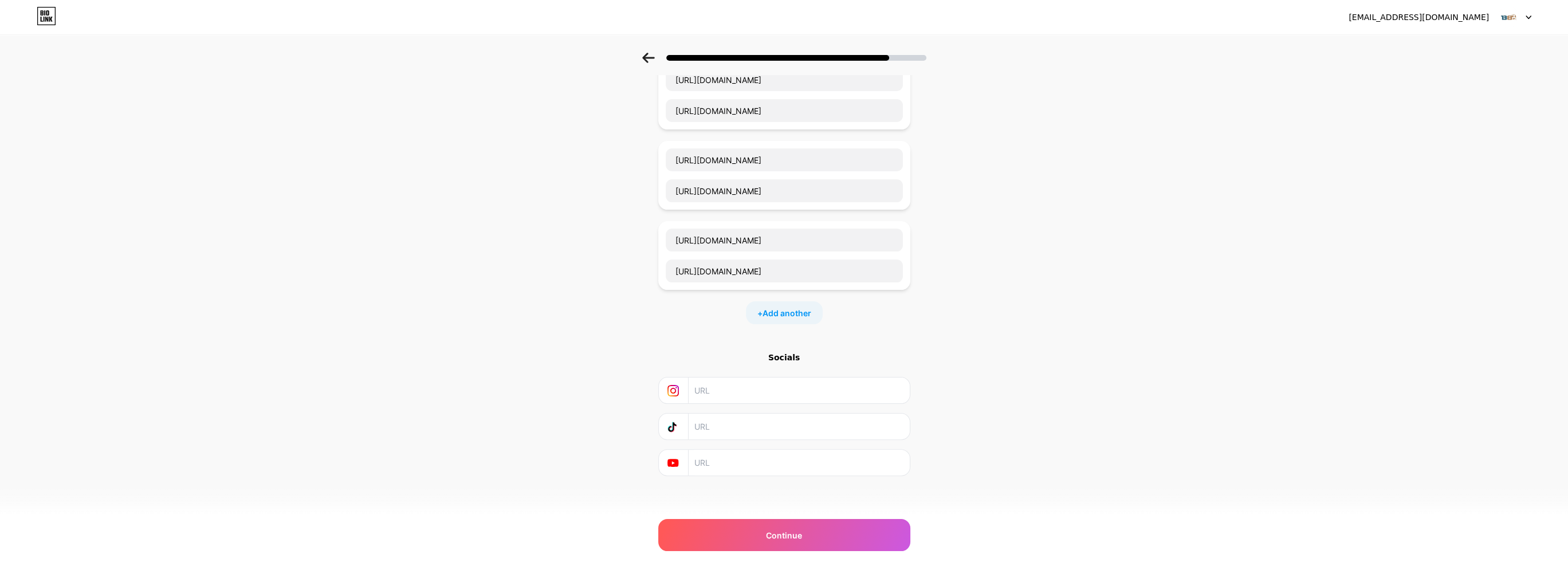
click at [785, 353] on div "Socials" at bounding box center [784, 357] width 252 height 11
click at [765, 528] on div "Continue" at bounding box center [784, 535] width 252 height 32
click at [765, 528] on div "Continue" at bounding box center [784, 535] width 252 height 32
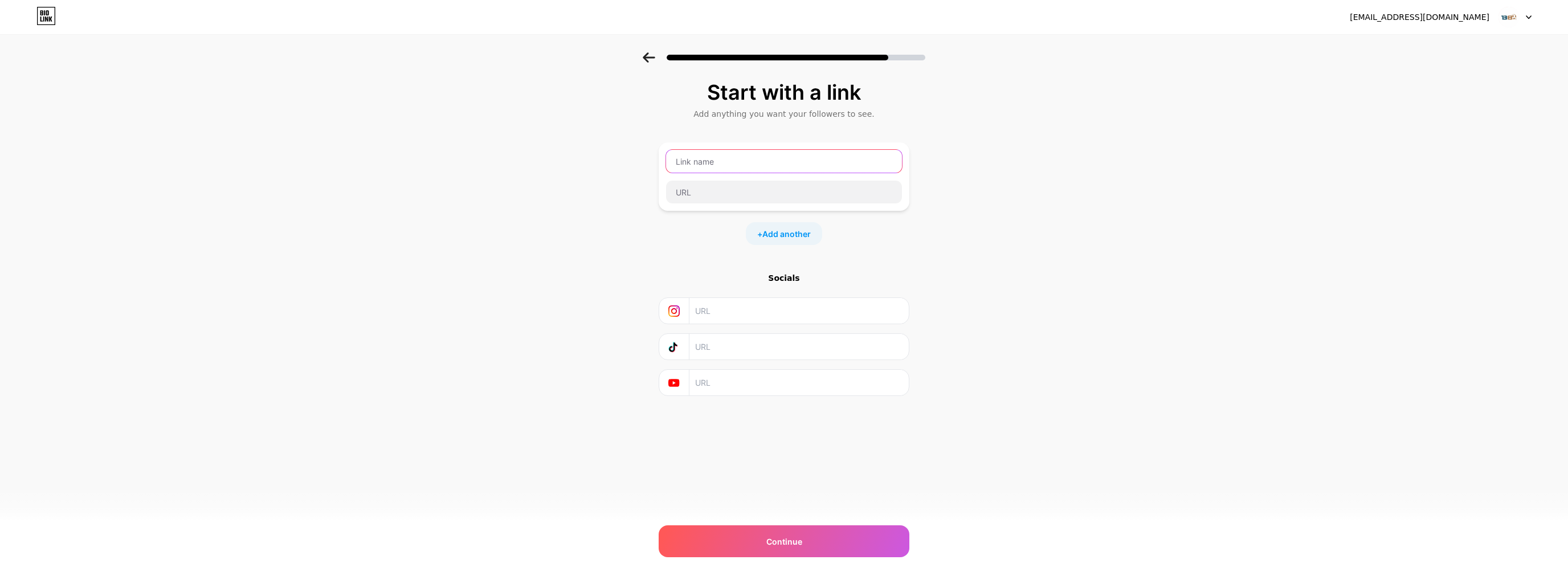
click at [769, 169] on input "text" at bounding box center [783, 161] width 236 height 23
paste input "[URL][DOMAIN_NAME]"
type input "[URL][DOMAIN_NAME]"
paste input "[URL][DOMAIN_NAME]"
type input "[URL][DOMAIN_NAME]"
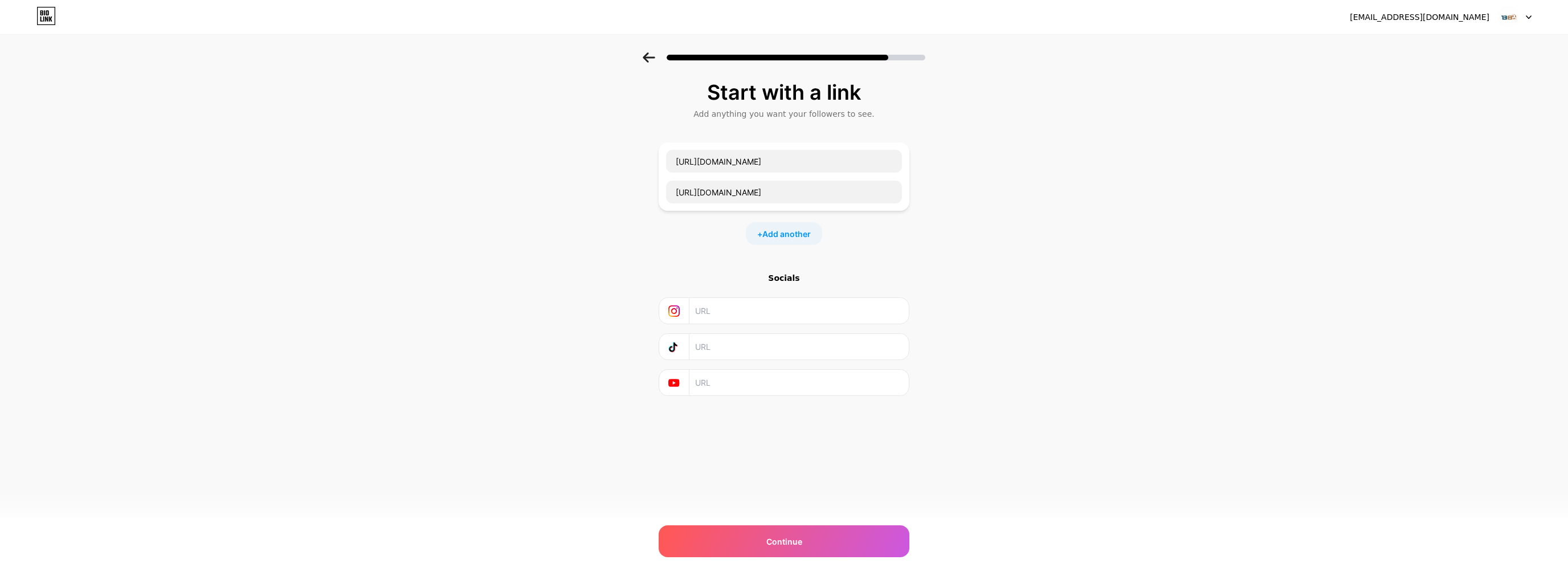
click at [543, 415] on div "Start with a link Add anything you want your followers to see. https://b8a.pro/…" at bounding box center [784, 252] width 1568 height 400
click at [766, 539] on span "Continue" at bounding box center [784, 541] width 36 height 12
click at [749, 312] on input "text" at bounding box center [798, 311] width 207 height 25
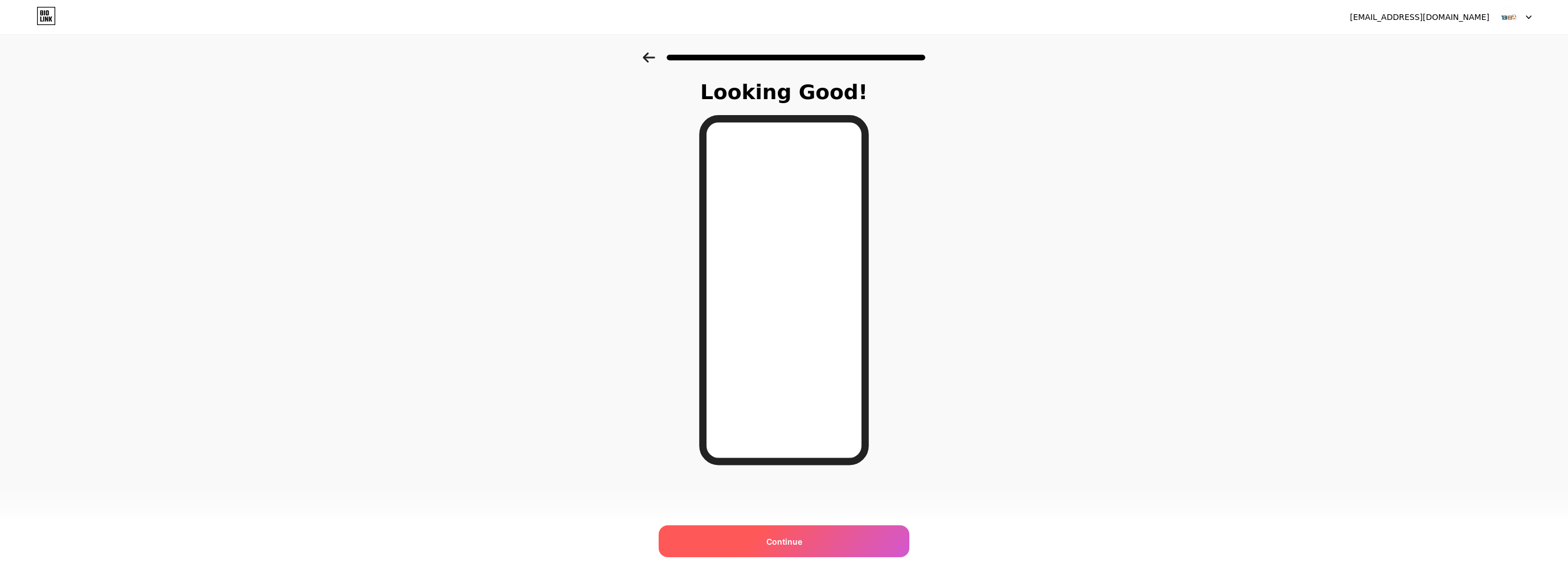
click at [812, 536] on div "Continue" at bounding box center [783, 541] width 251 height 32
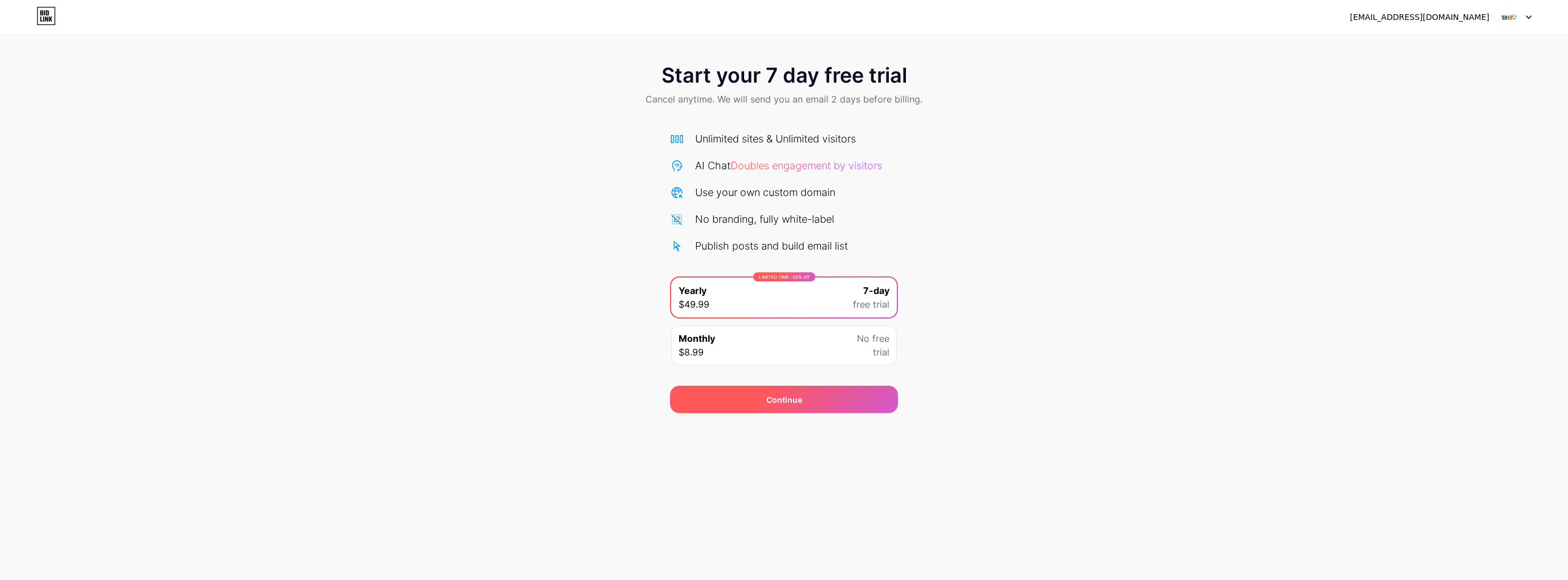
click at [791, 400] on div "Continue" at bounding box center [784, 399] width 36 height 12
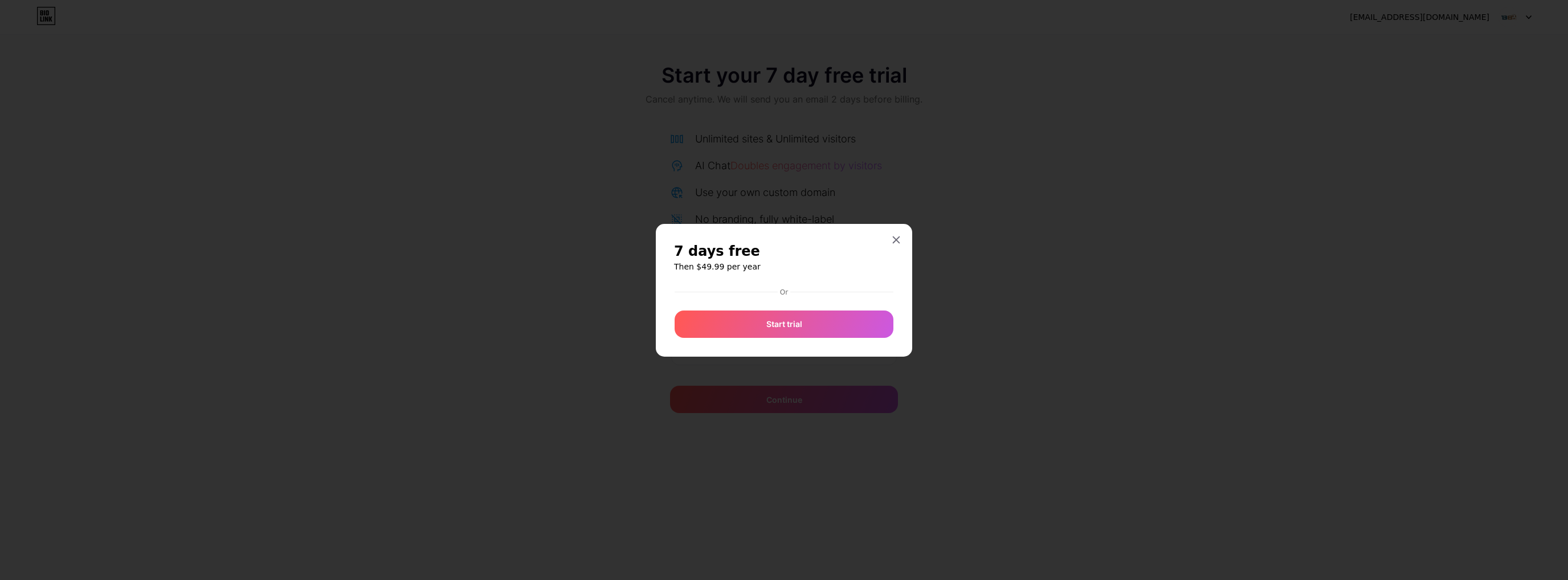
click at [485, 358] on div at bounding box center [784, 290] width 1568 height 580
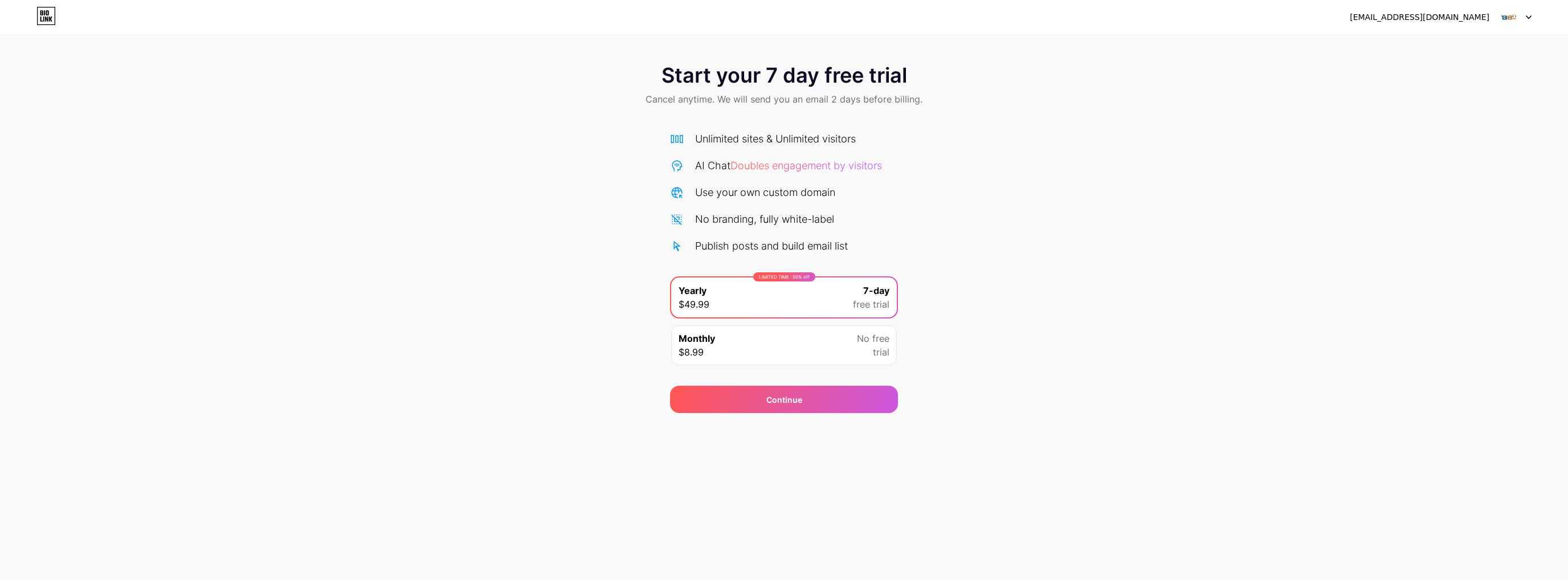
drag, startPoint x: 1514, startPoint y: 10, endPoint x: 1520, endPoint y: 16, distance: 8.5
click at [1514, 10] on img at bounding box center [1508, 16] width 22 height 22
click at [1436, 15] on div "[EMAIL_ADDRESS][DOMAIN_NAME]" at bounding box center [1419, 17] width 140 height 12
click at [53, 19] on icon at bounding box center [46, 16] width 19 height 19
click at [1529, 17] on icon at bounding box center [1529, 17] width 4 height 3
